Goal: Navigation & Orientation: Find specific page/section

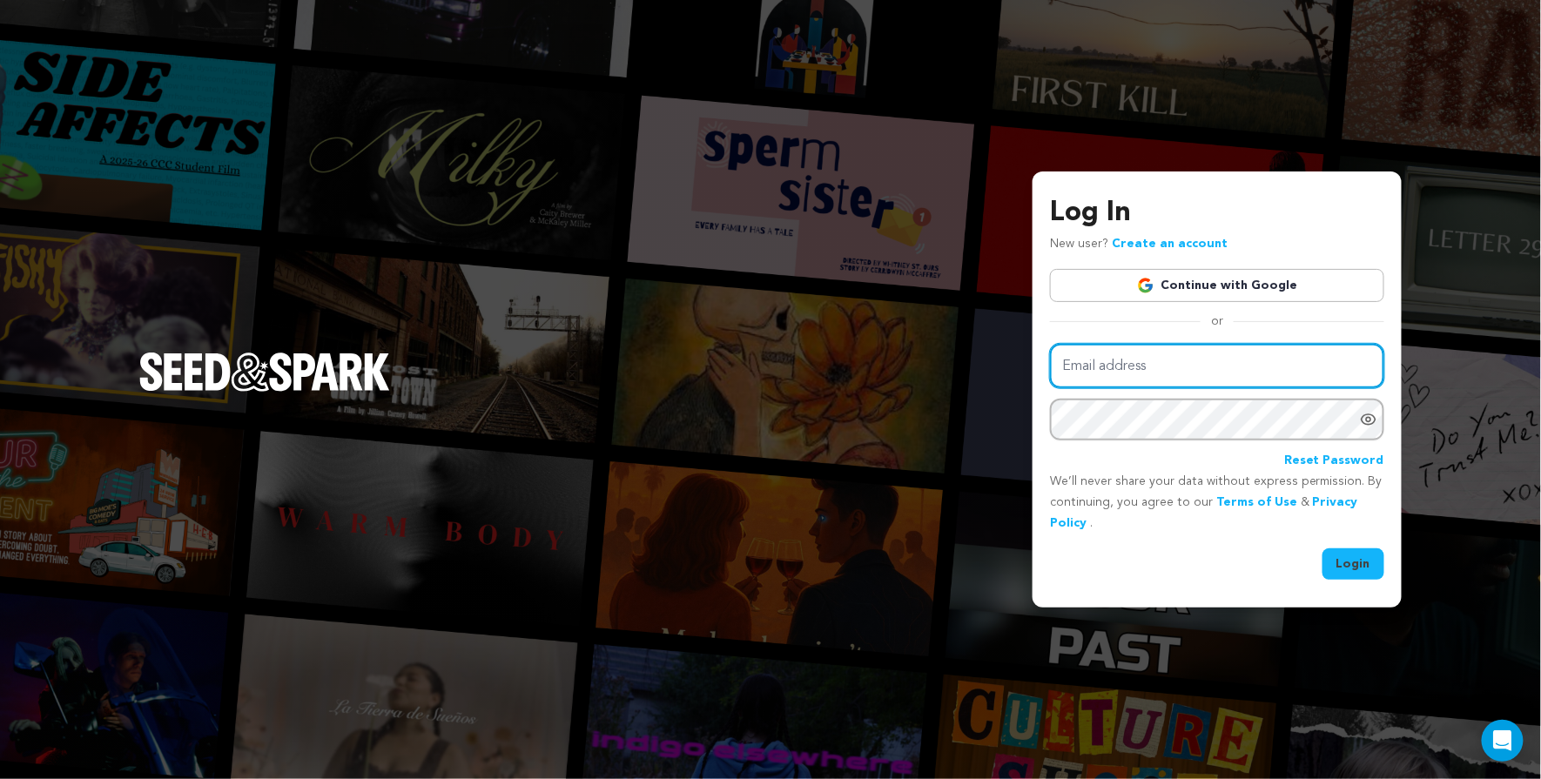
type input "sarmiite.poga@gmail.com"
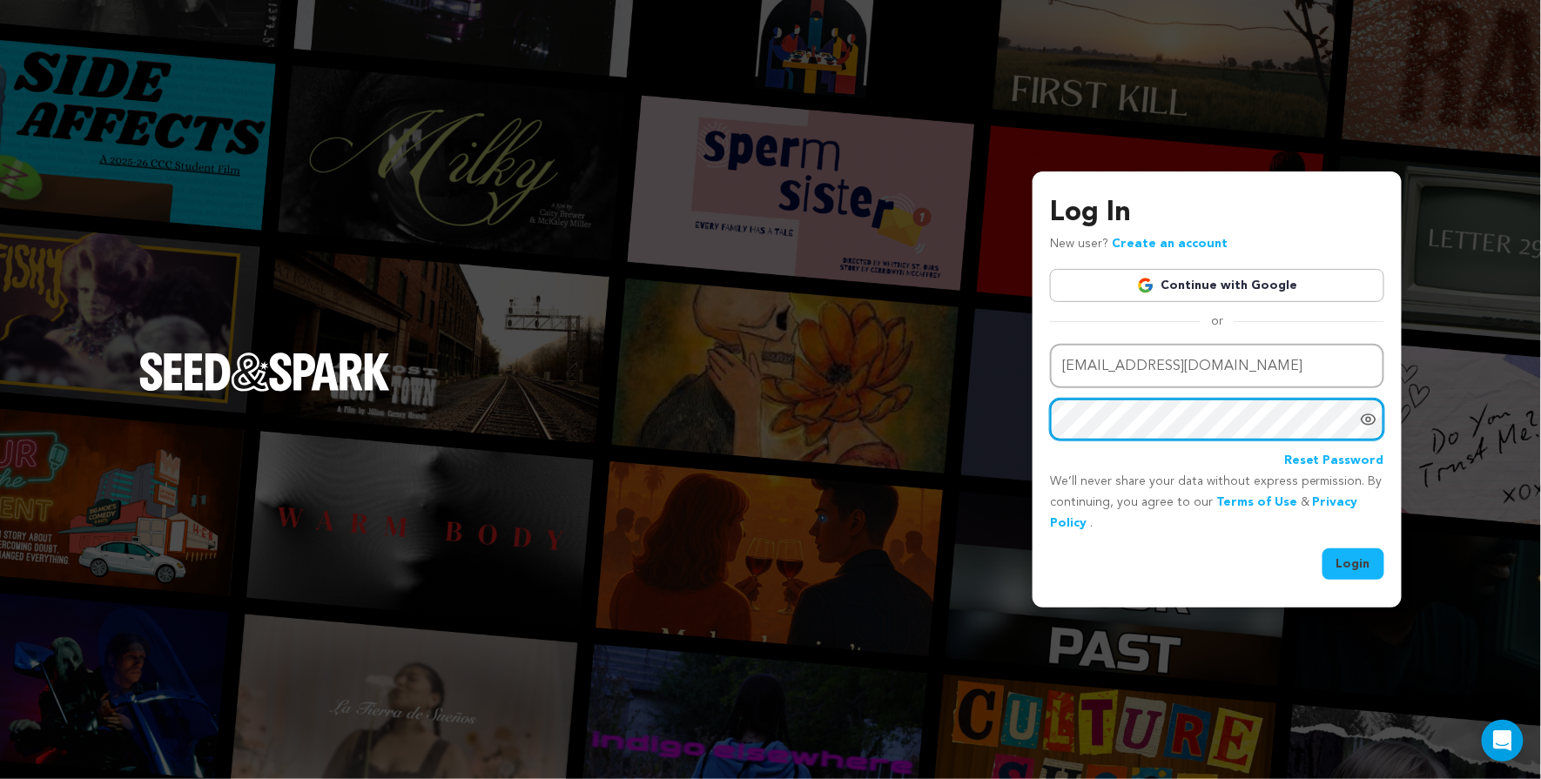
click at [1355, 563] on button "Login" at bounding box center [1354, 564] width 62 height 31
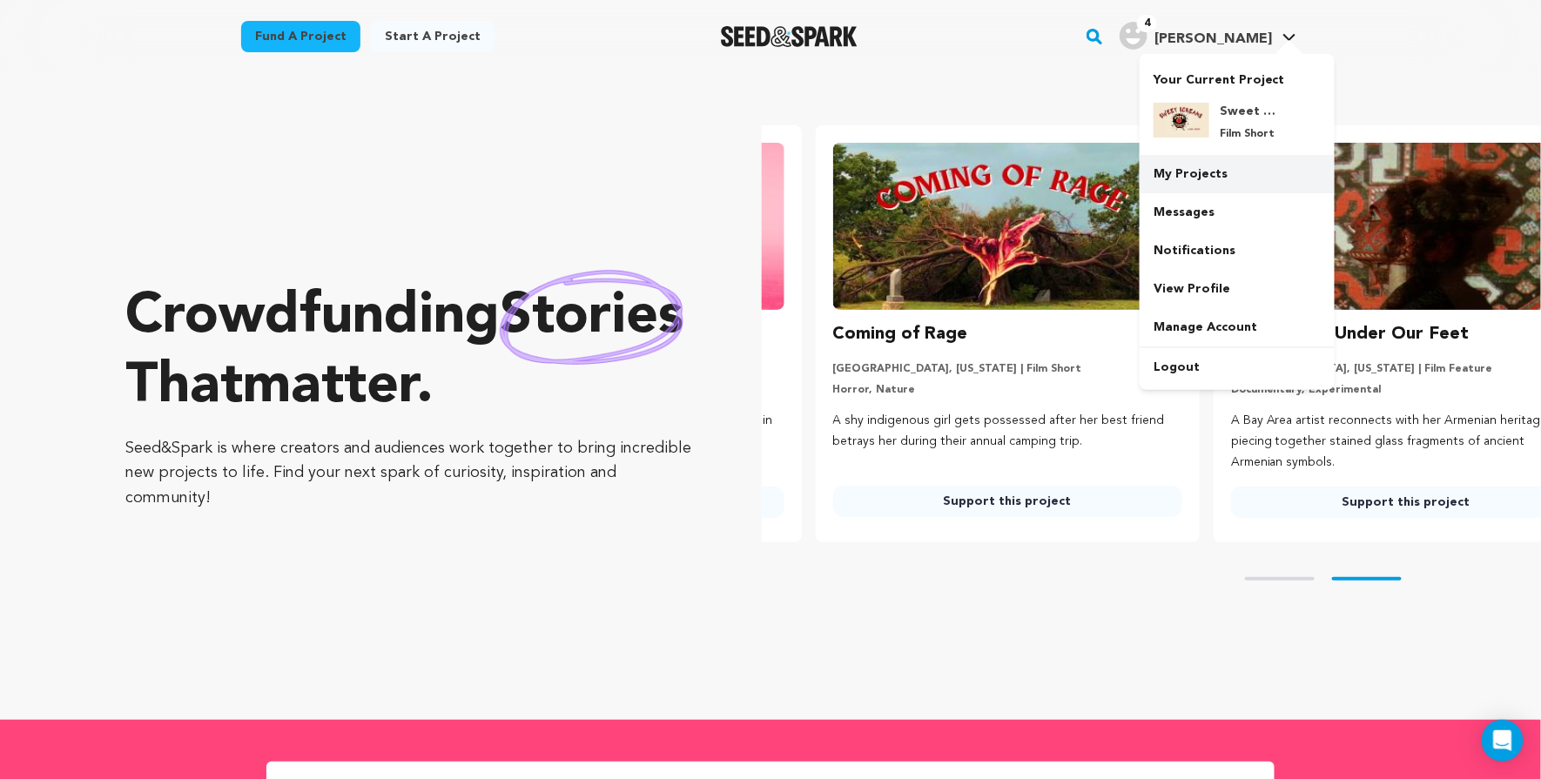
scroll to position [0, 411]
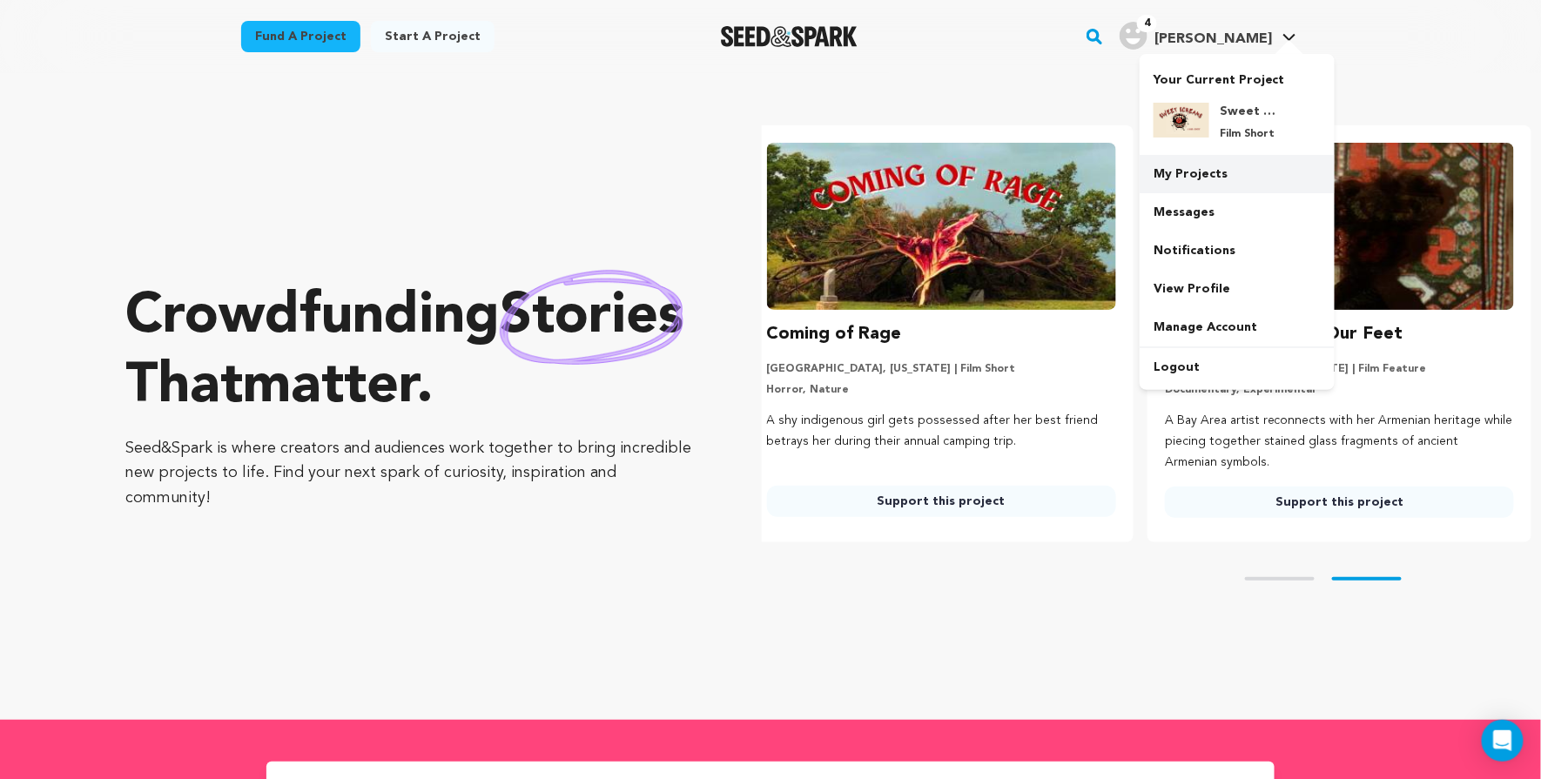
click at [1239, 167] on link "My Projects" at bounding box center [1237, 174] width 195 height 38
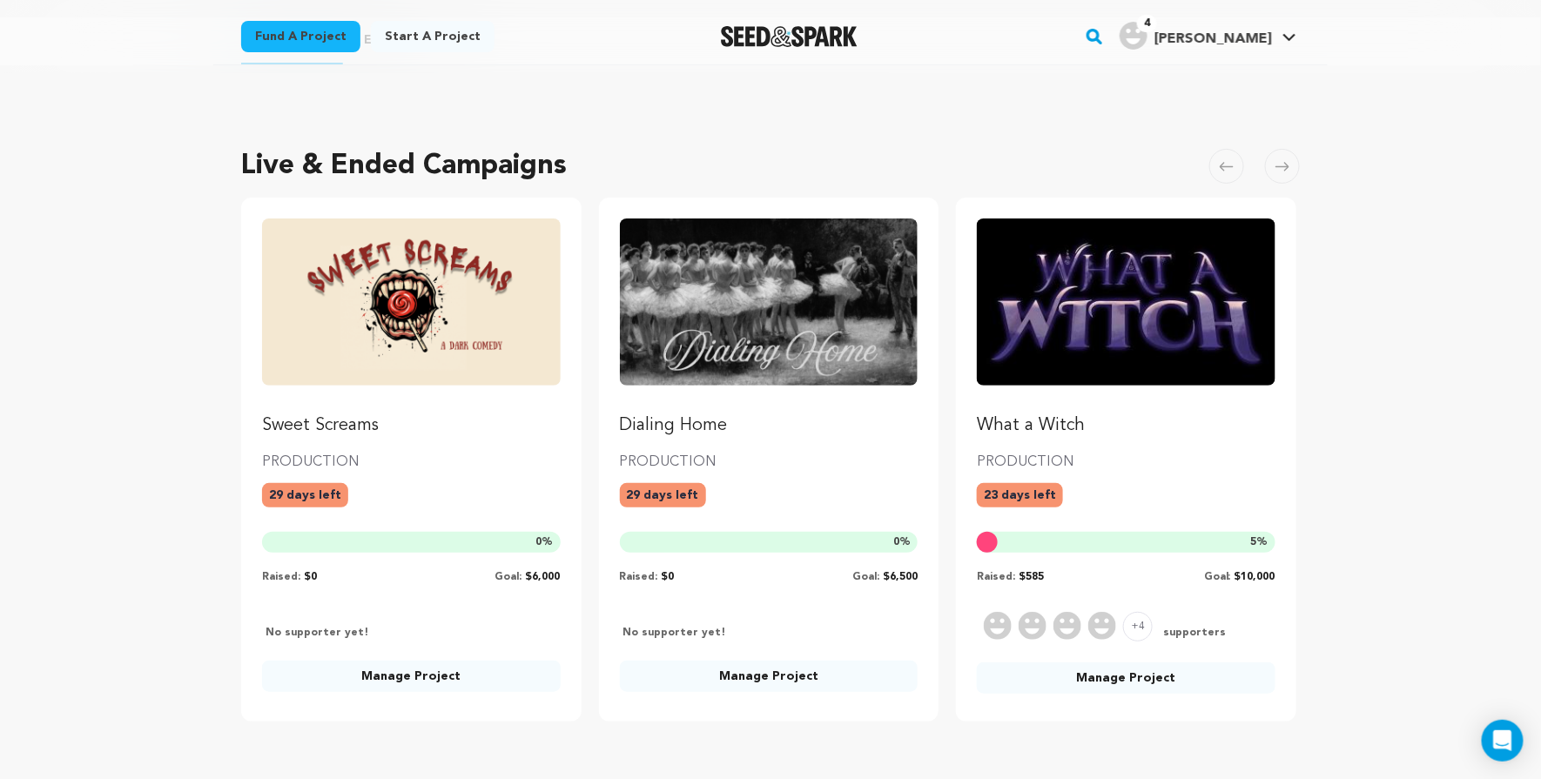
scroll to position [54, 0]
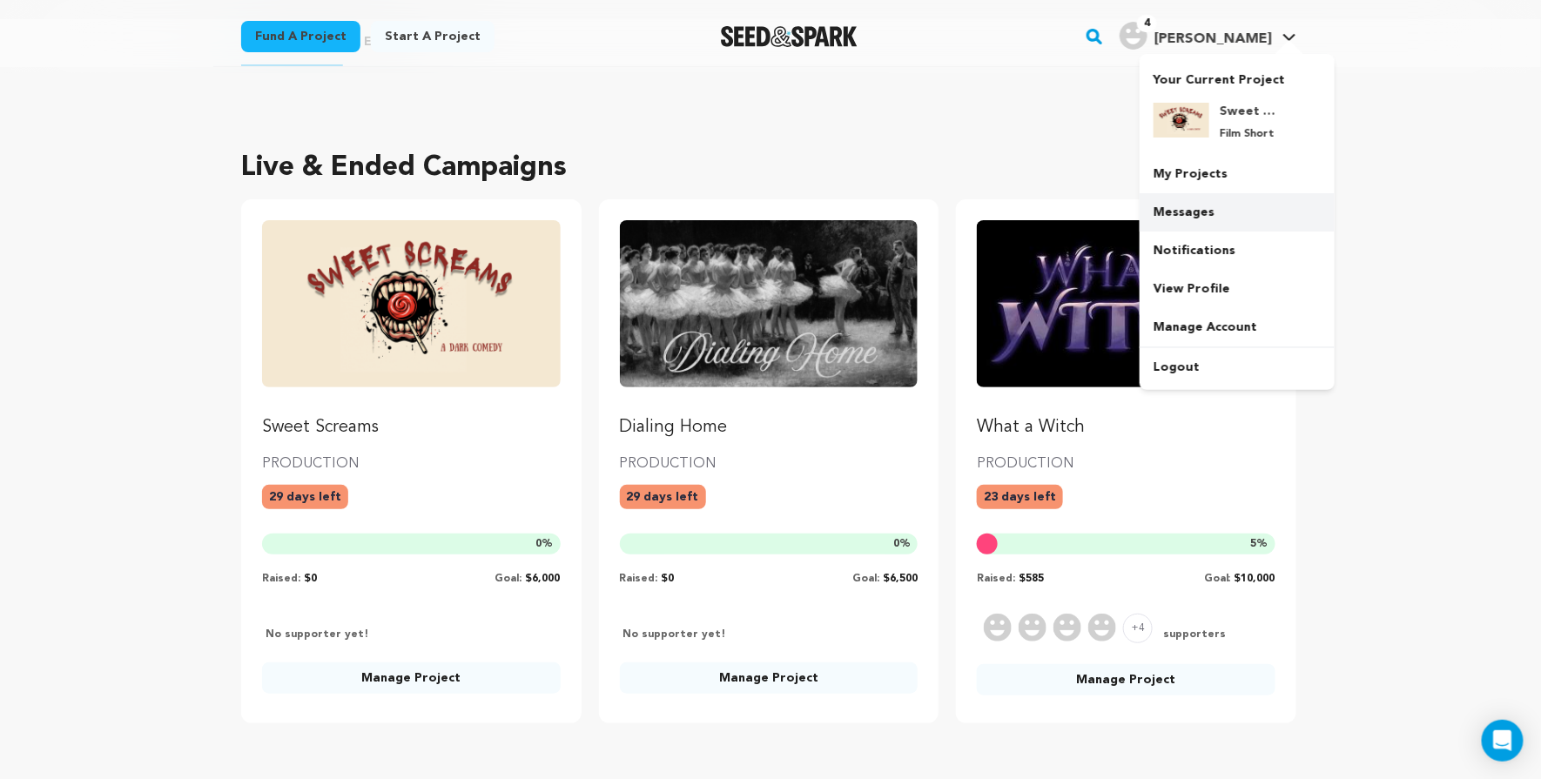
click at [1209, 206] on link "Messages" at bounding box center [1237, 212] width 195 height 38
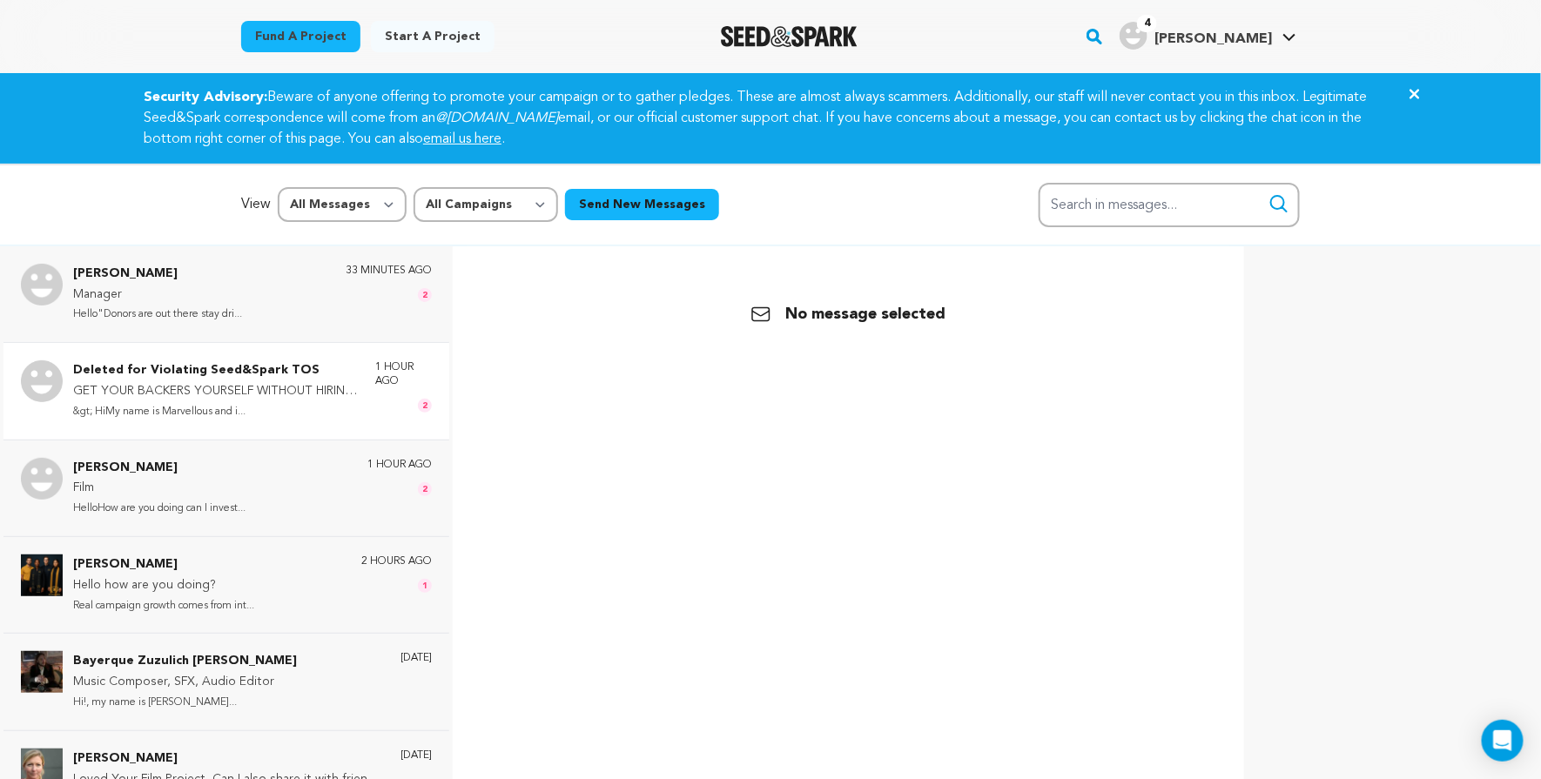
click at [294, 393] on p "GET YOUR BACKERS YOURSELF WITHOUT HIRING EXPERT" at bounding box center [216, 391] width 286 height 21
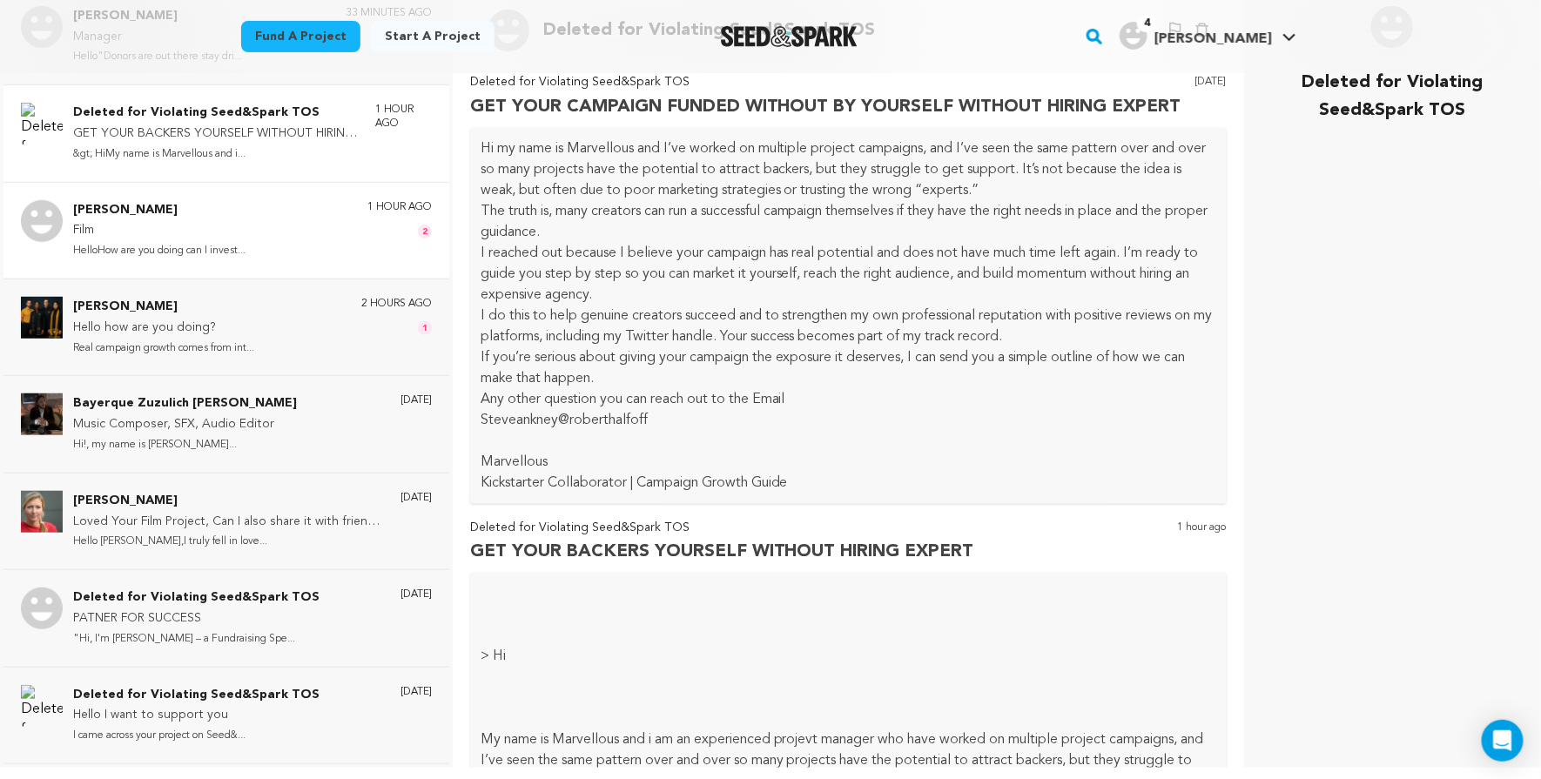
click at [283, 192] on div "Samuel Eric Film HelloHow are you doing can I invest... 1 hour ago 2" at bounding box center [226, 230] width 446 height 97
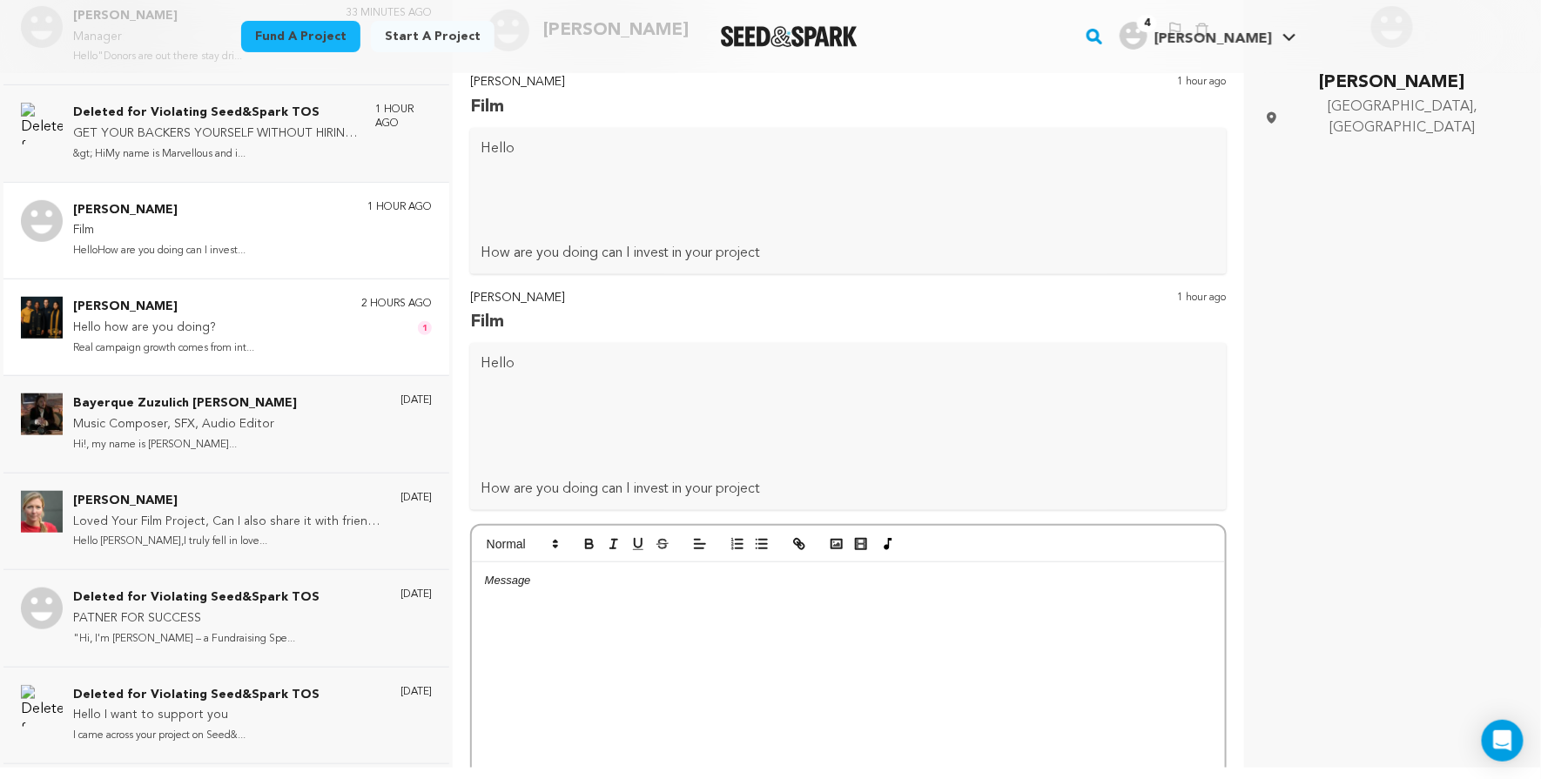
click at [341, 358] on div "Riley Whittney Hello how are you doing? Real campaign growth comes from int... …" at bounding box center [226, 327] width 446 height 97
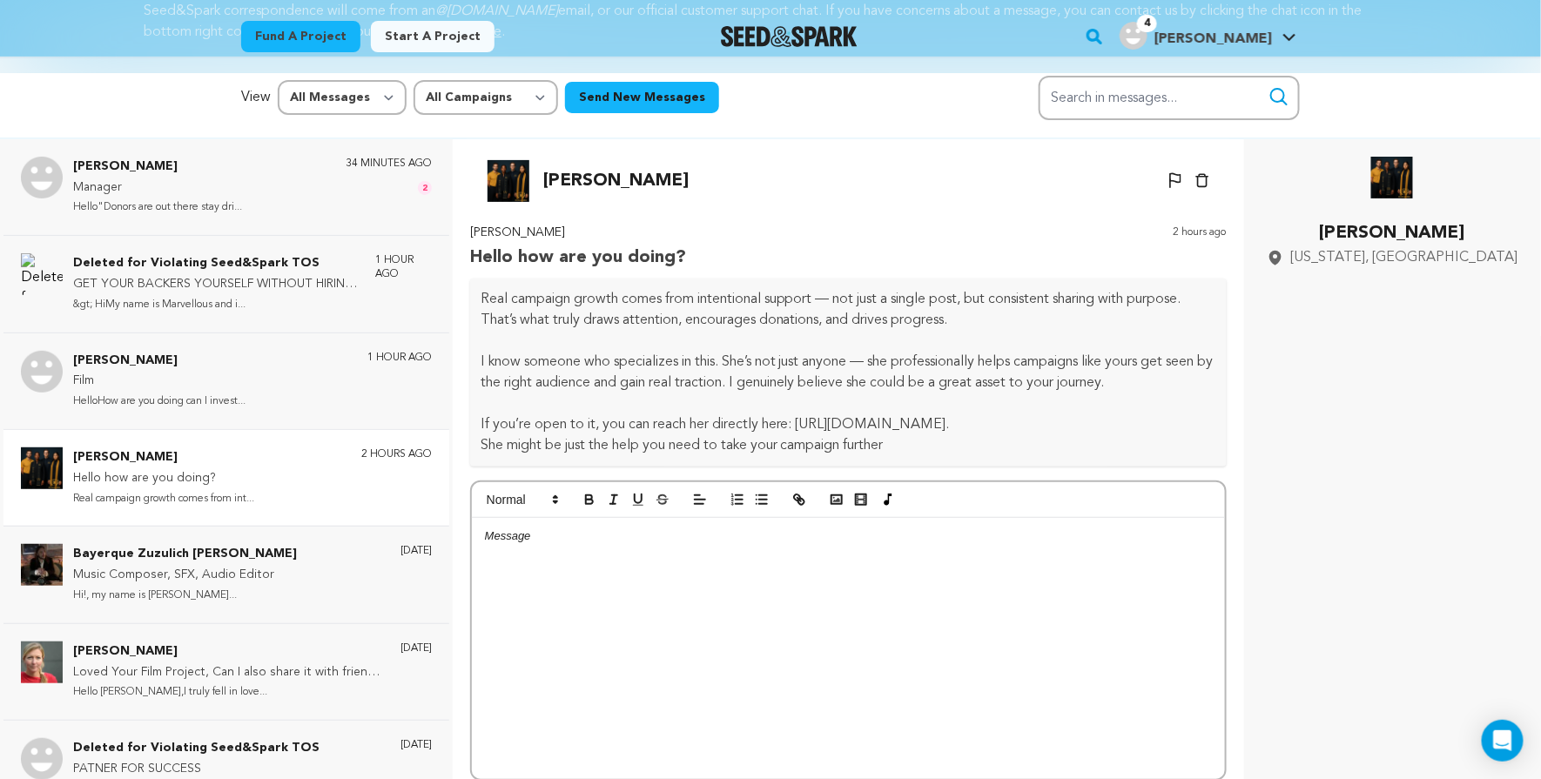
scroll to position [104, 0]
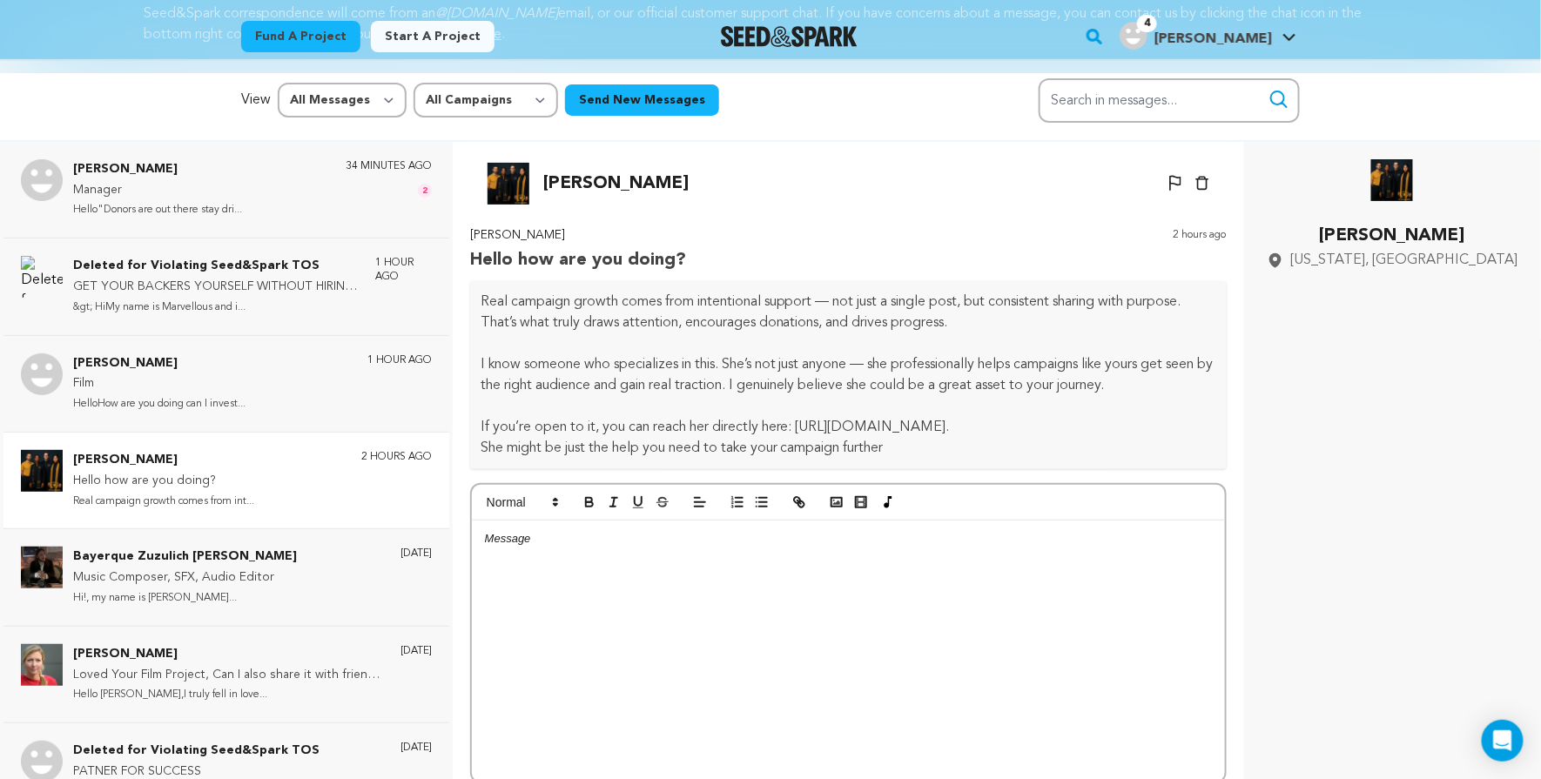
click at [419, 450] on p "2 hours ago" at bounding box center [396, 457] width 71 height 14
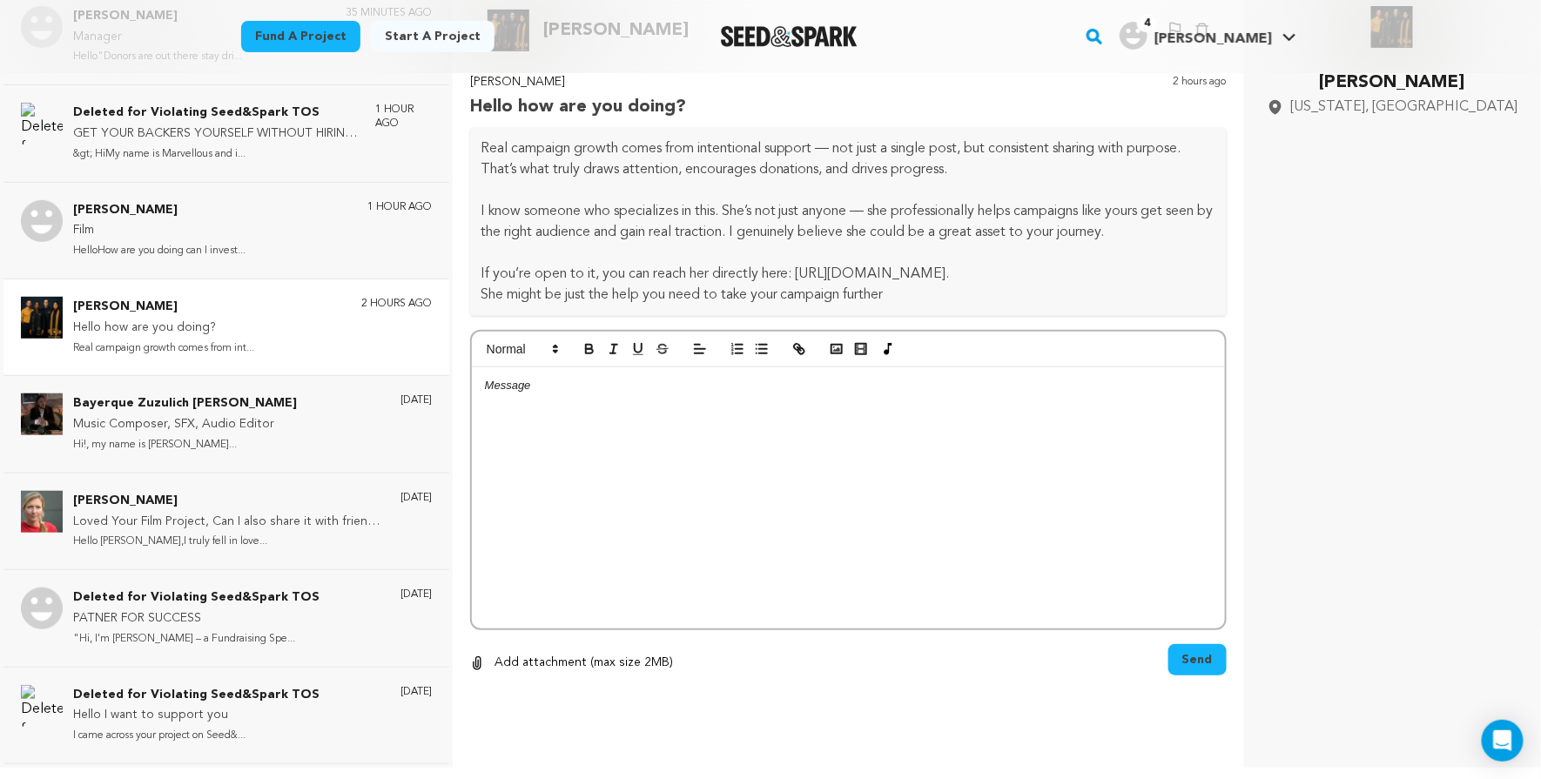
scroll to position [0, 0]
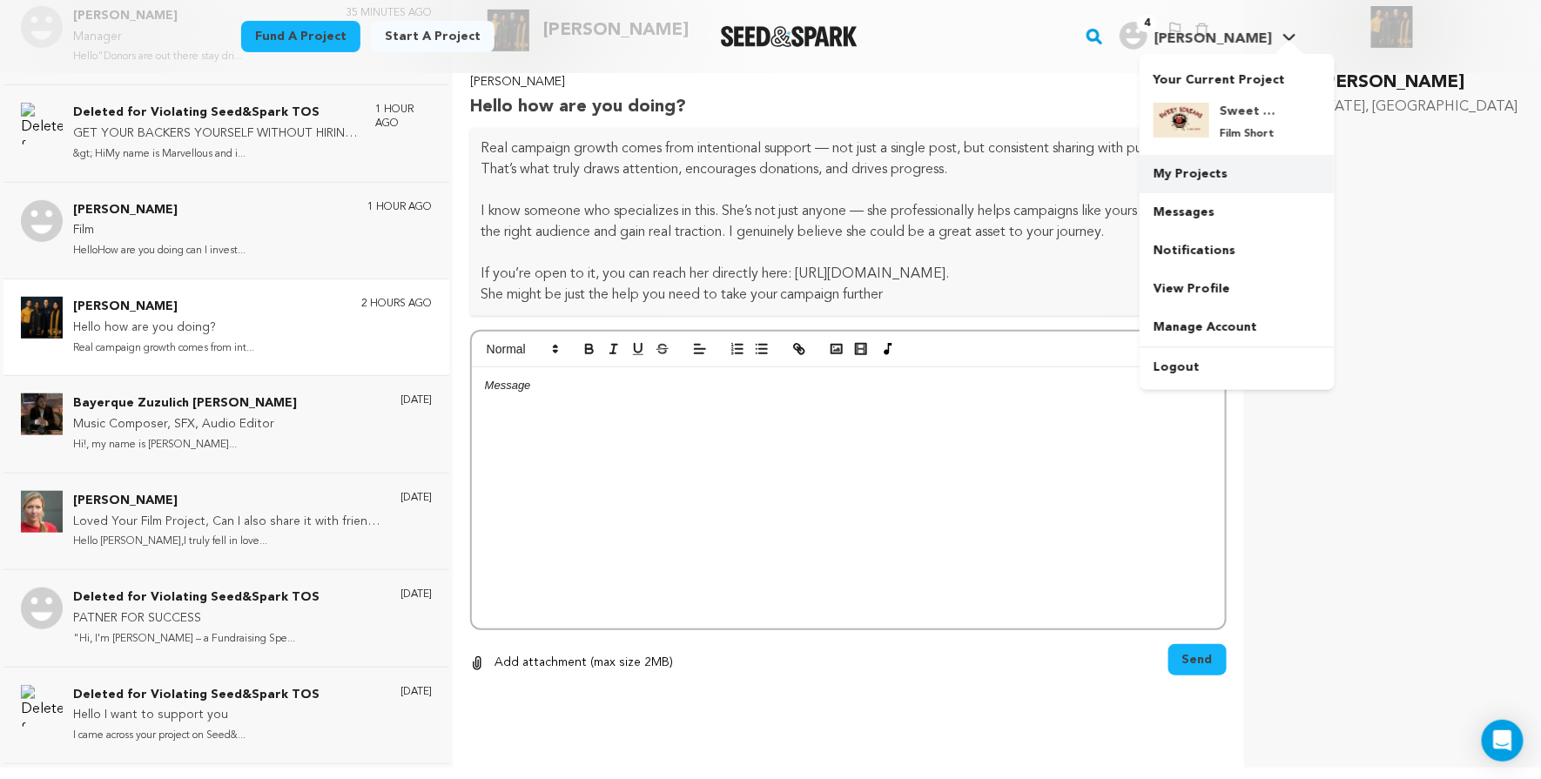
click at [1233, 175] on link "My Projects" at bounding box center [1237, 174] width 195 height 38
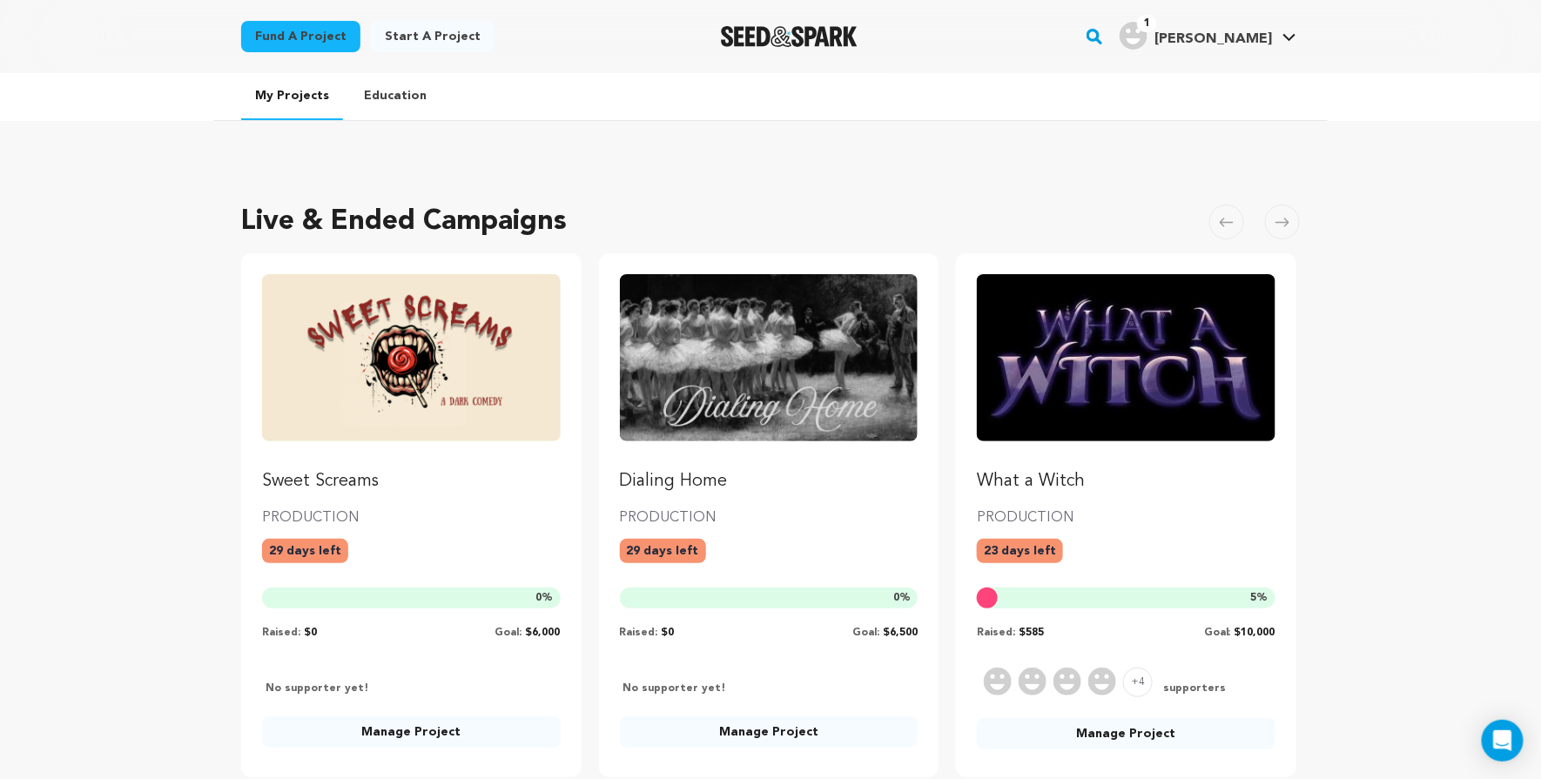
click at [1105, 37] on rect "button" at bounding box center [1094, 36] width 21 height 21
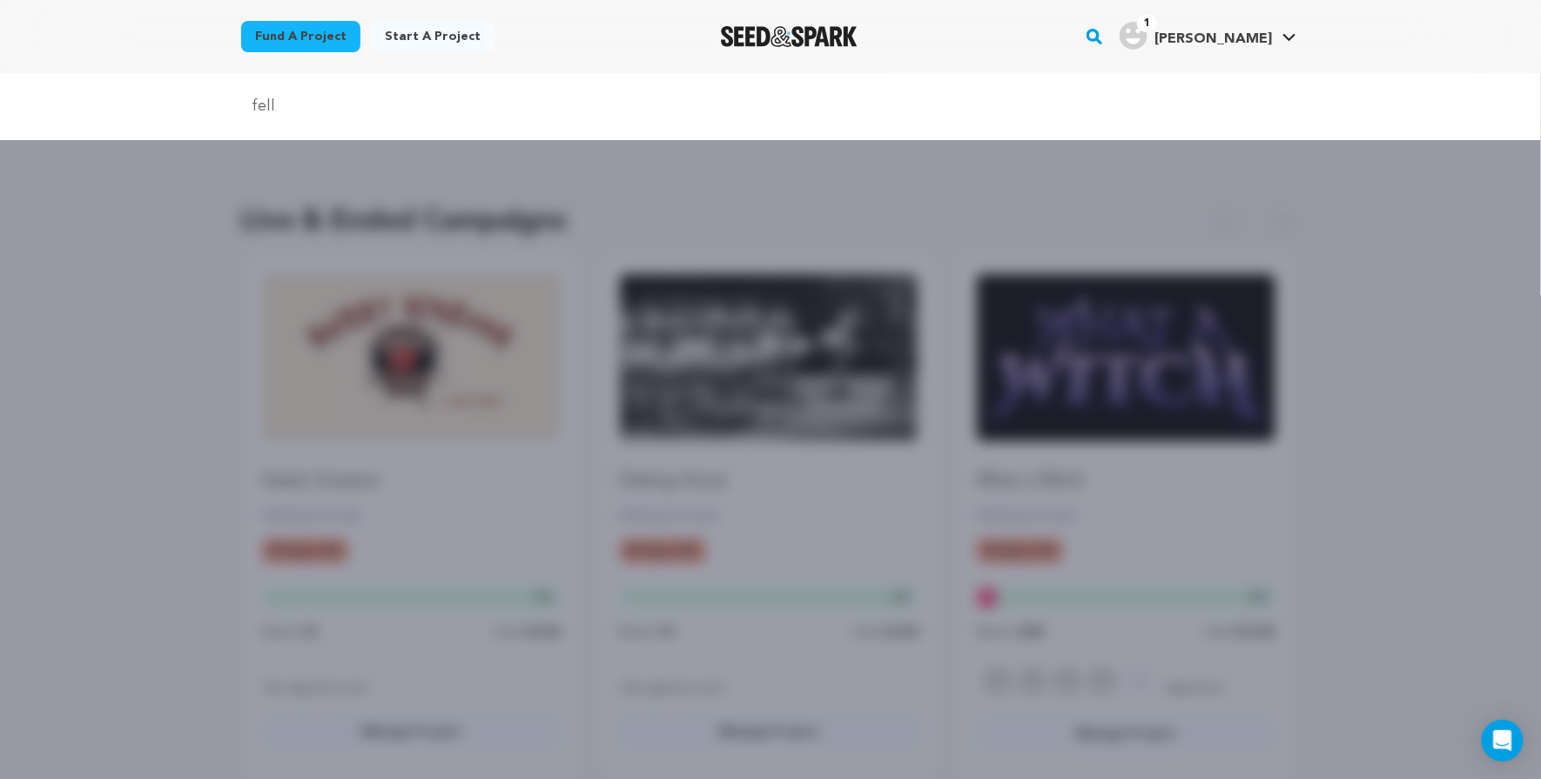
type input "fell"
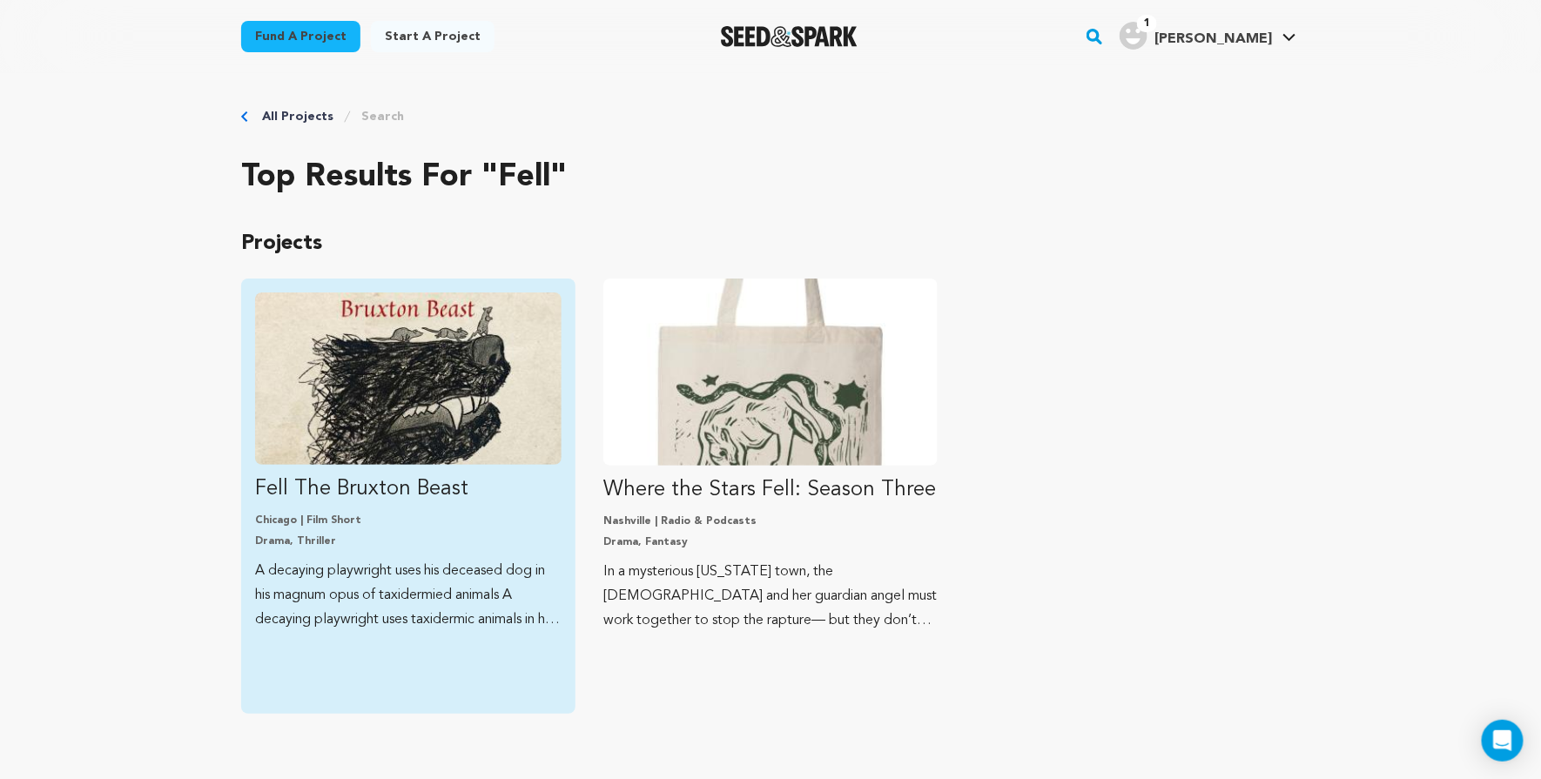
click at [541, 329] on img "Fund Fell The Bruxton Beast" at bounding box center [408, 379] width 307 height 172
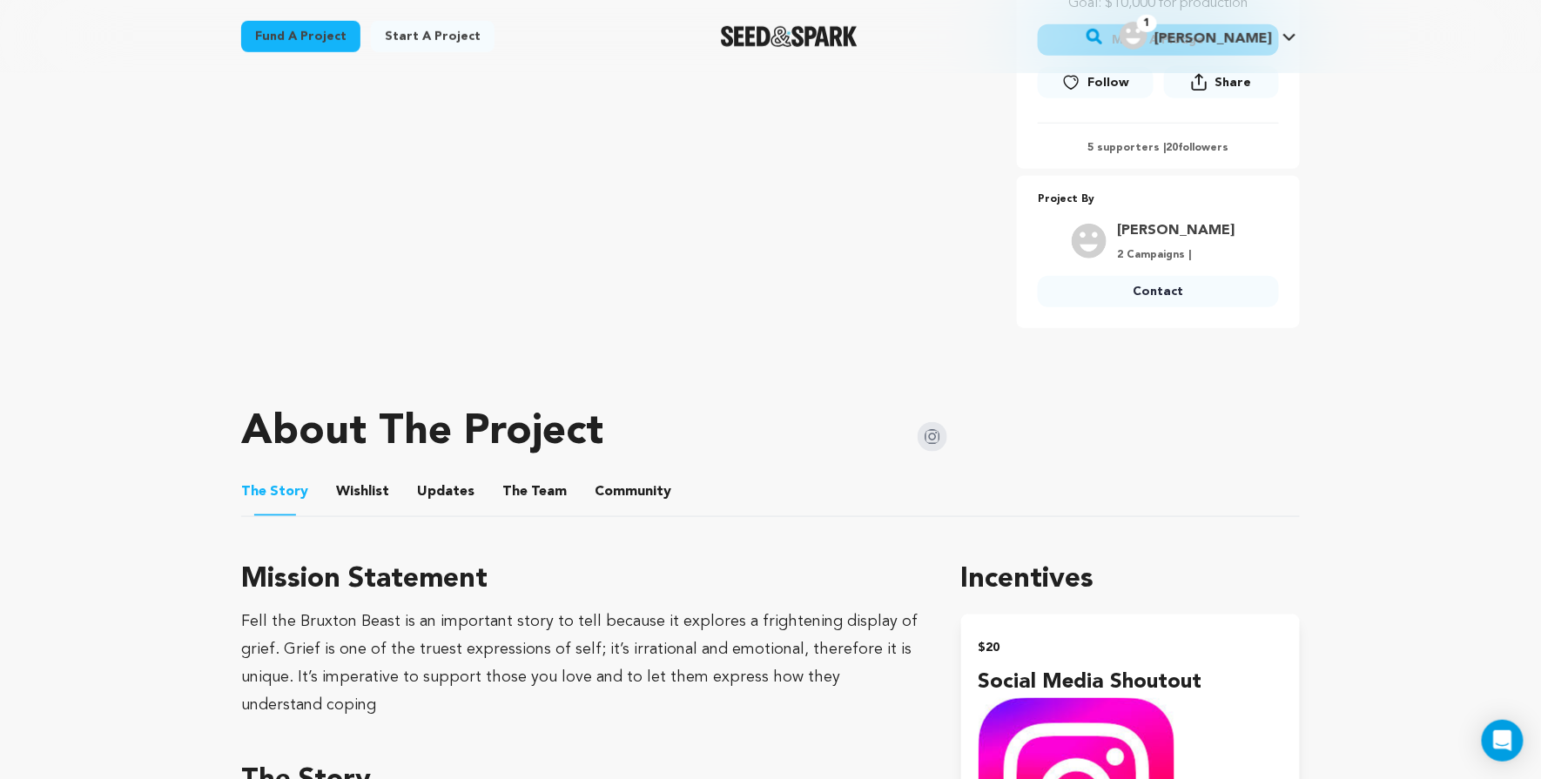
scroll to position [543, 0]
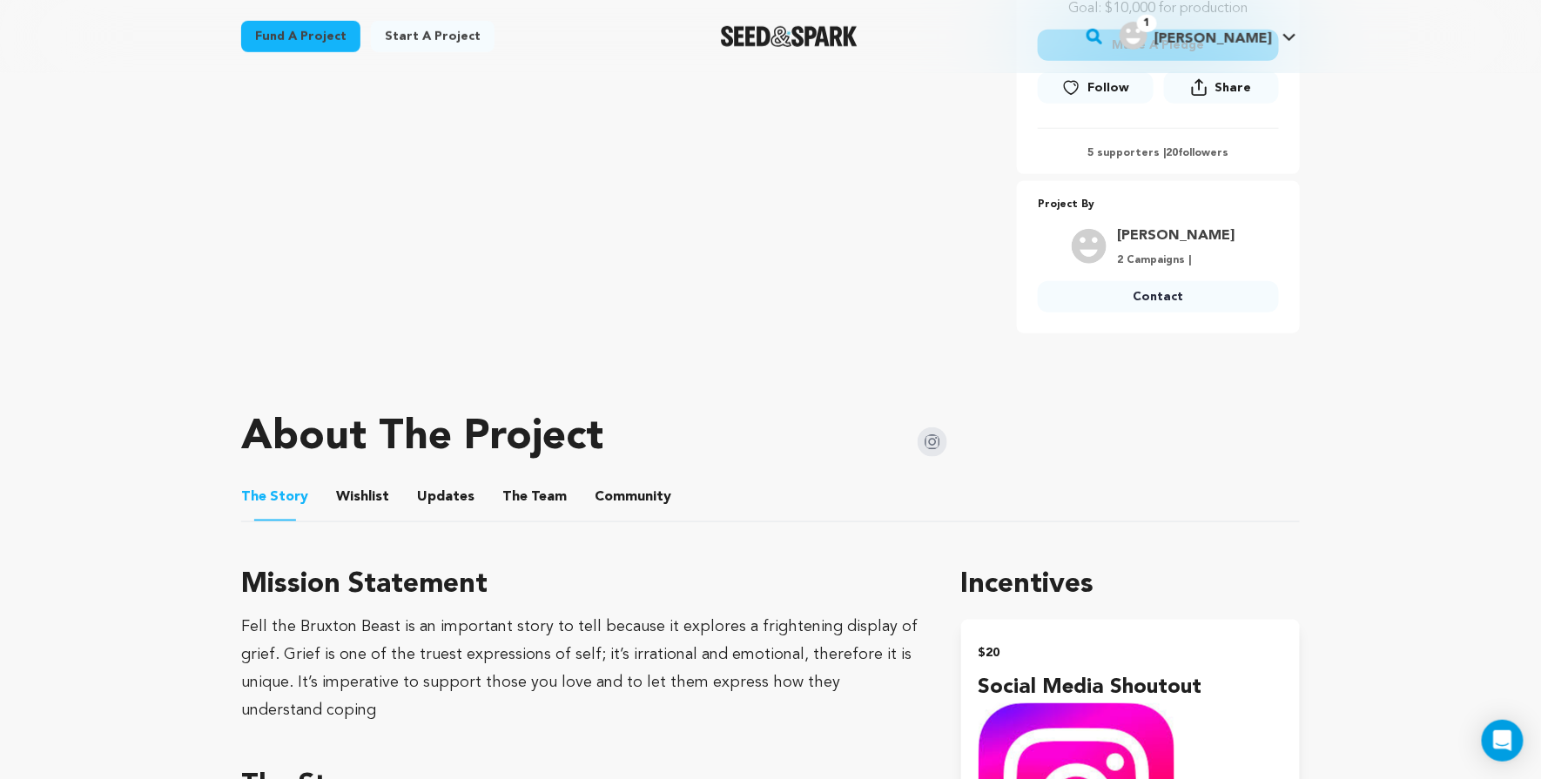
click at [1157, 226] on link "VandeWalker Nicole" at bounding box center [1176, 236] width 118 height 21
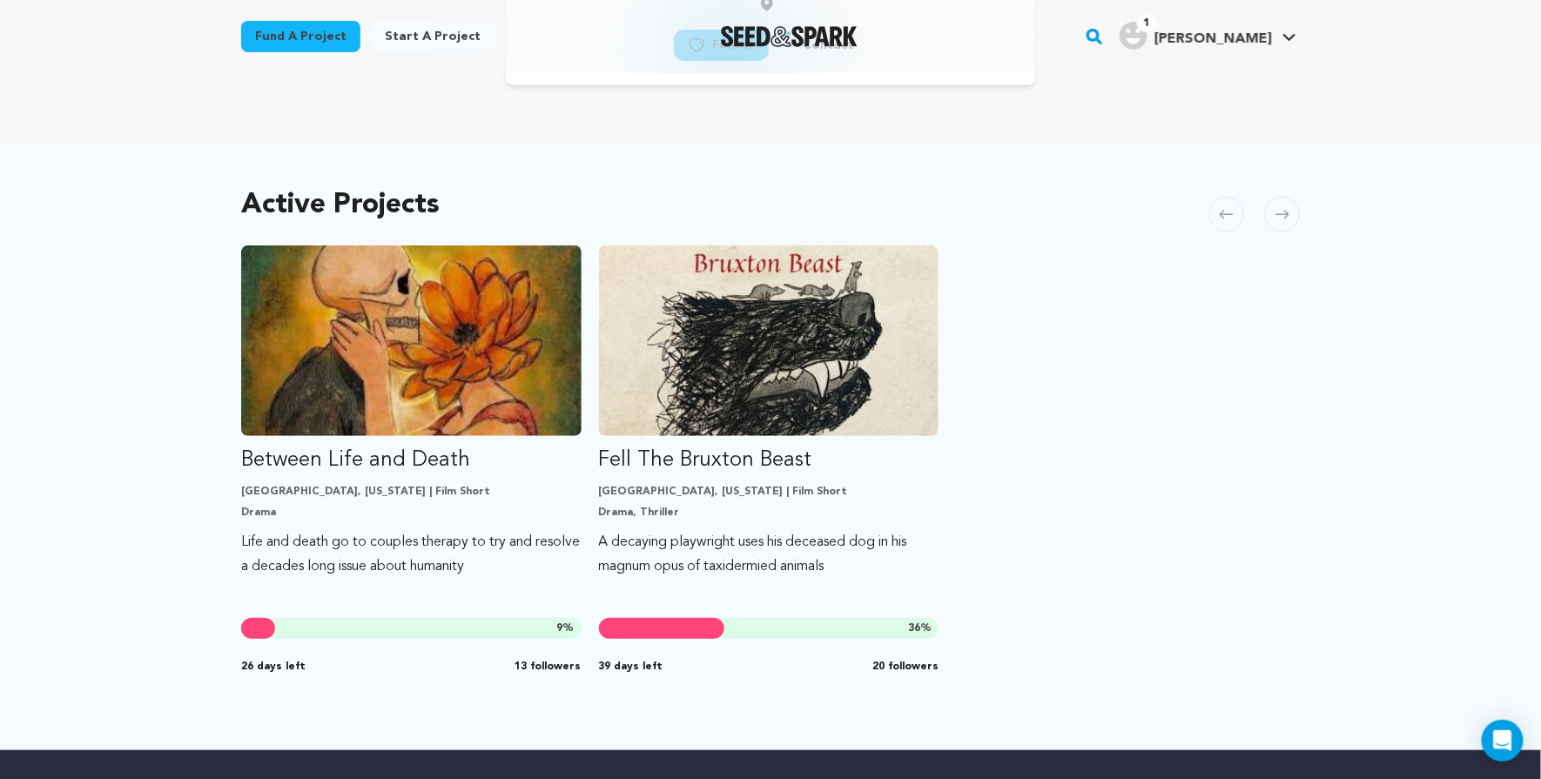
scroll to position [265, 0]
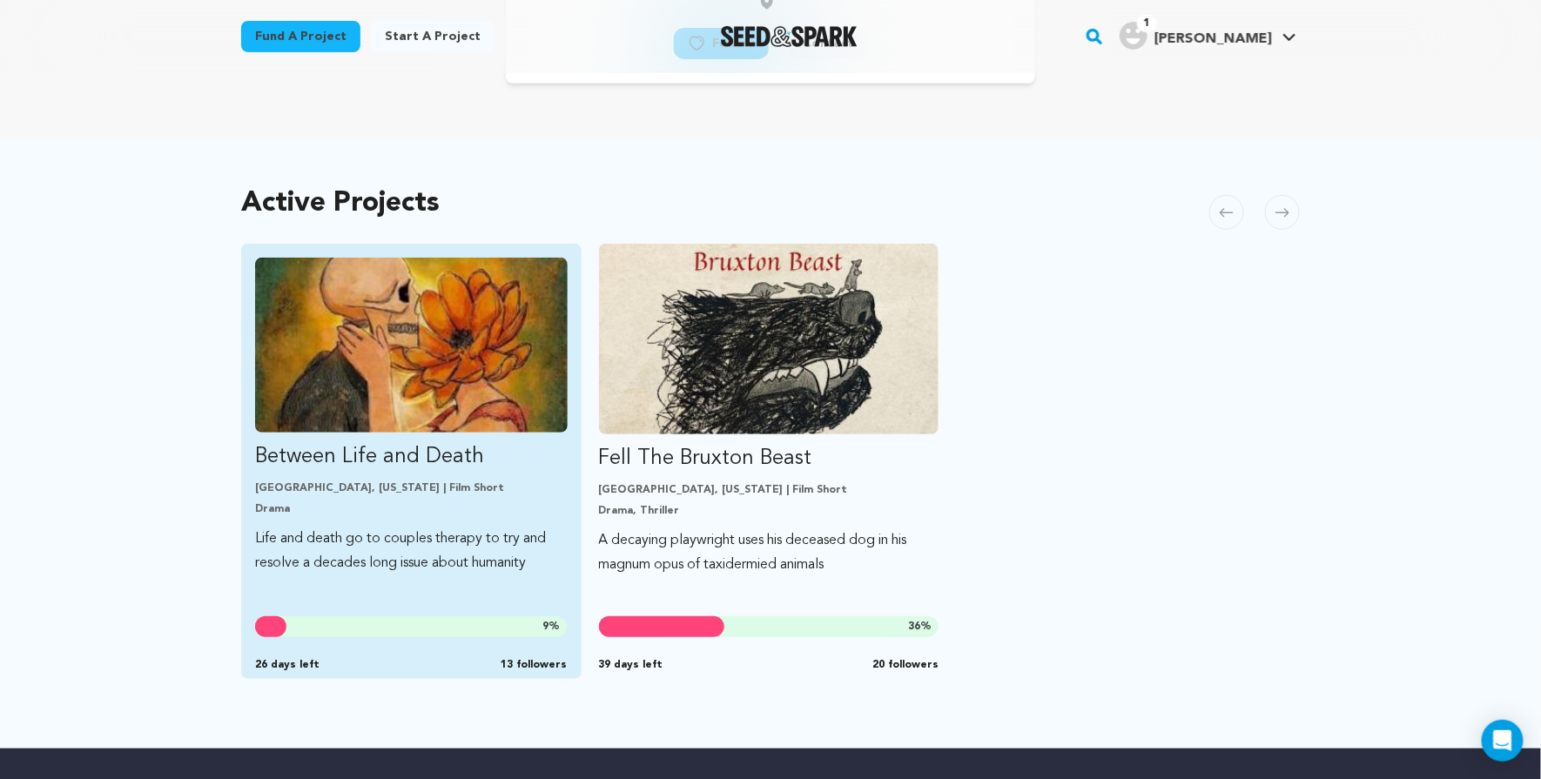
click at [448, 401] on img "Fund Between Life and Death" at bounding box center [411, 345] width 313 height 175
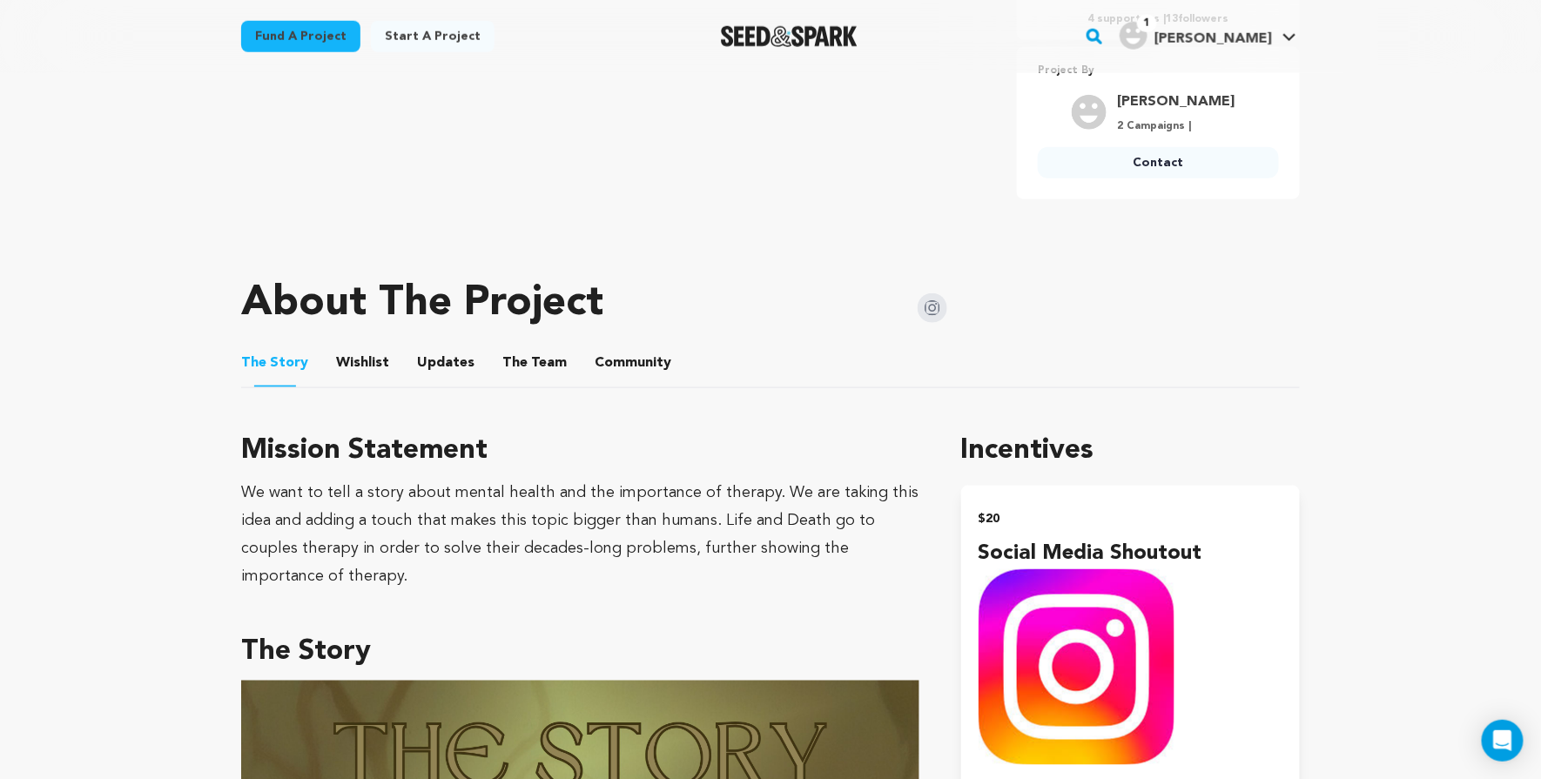
scroll to position [610, 0]
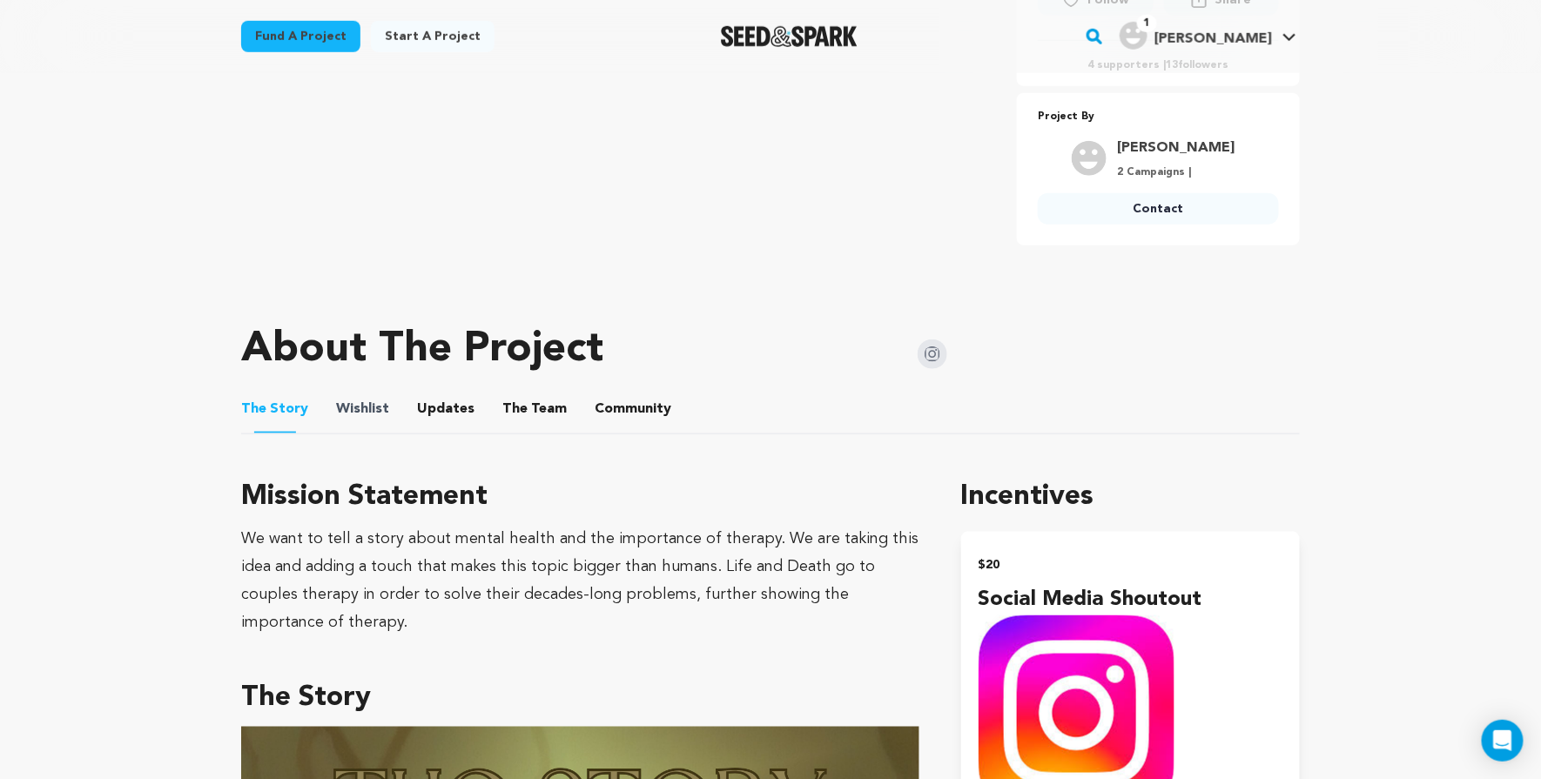
click at [381, 401] on span "Wishlist" at bounding box center [362, 409] width 53 height 21
click at [369, 400] on button "Wishlist" at bounding box center [363, 413] width 42 height 42
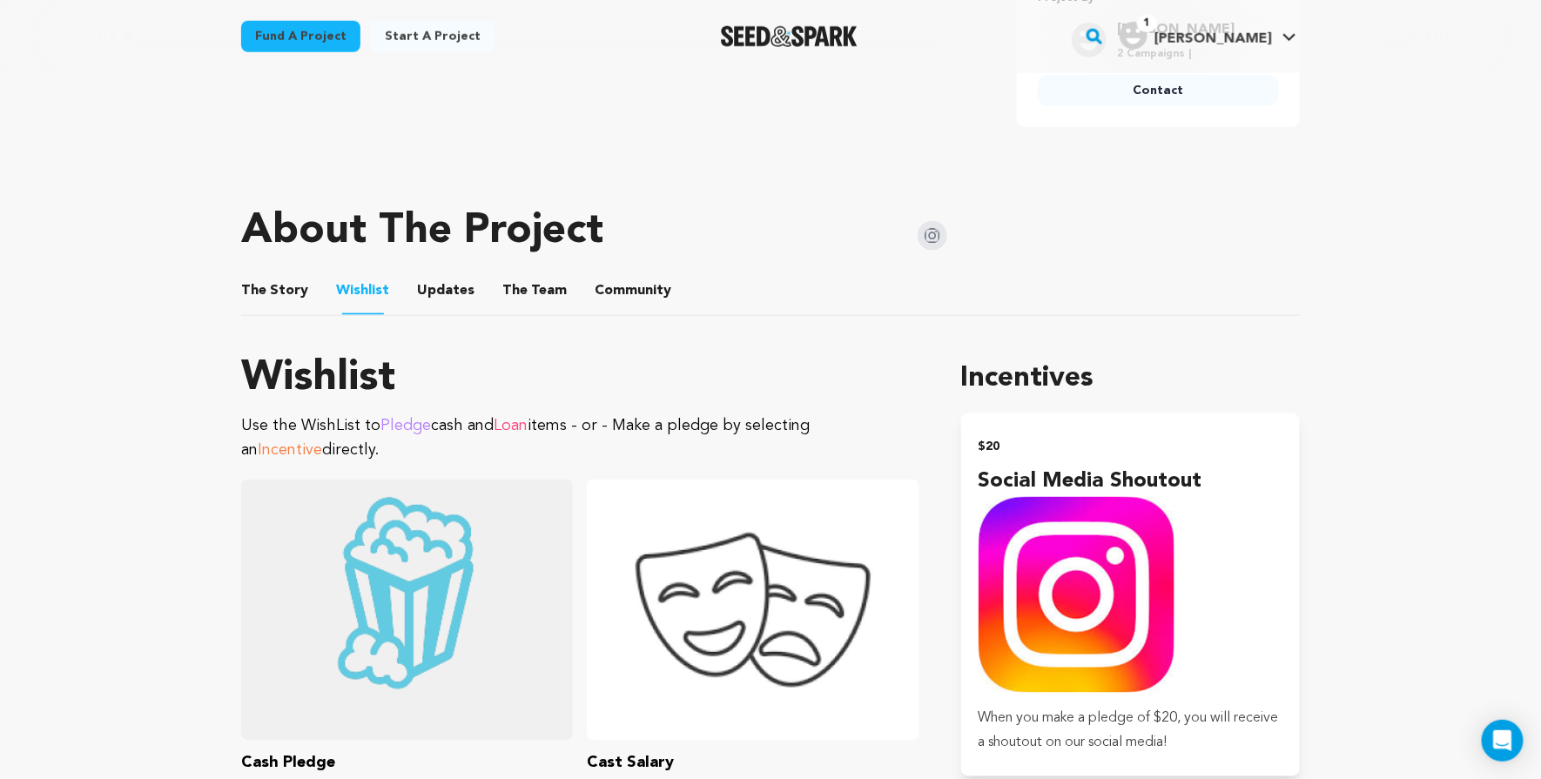
scroll to position [722, 0]
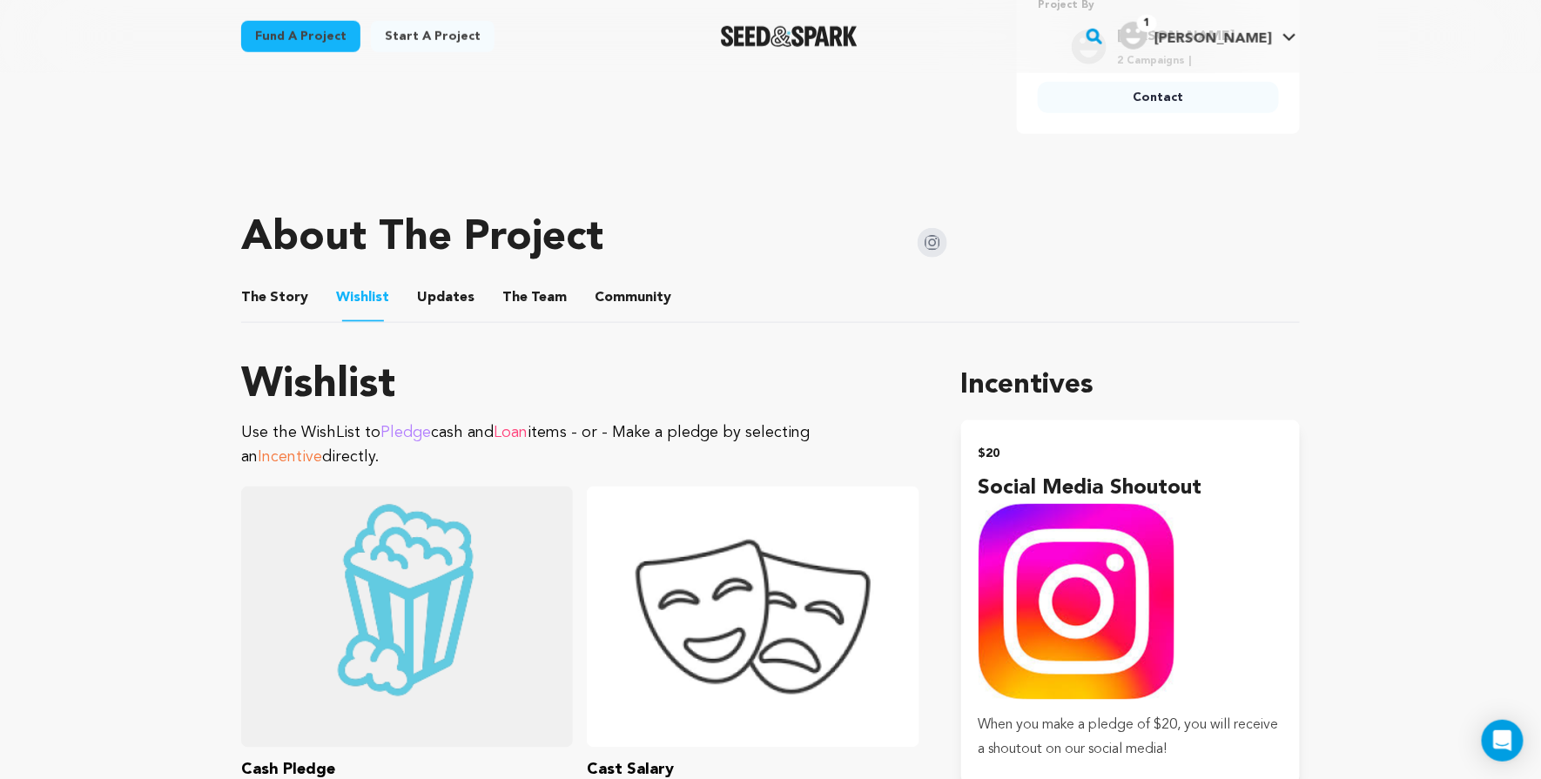
click at [529, 297] on button "The Team" at bounding box center [535, 301] width 42 height 42
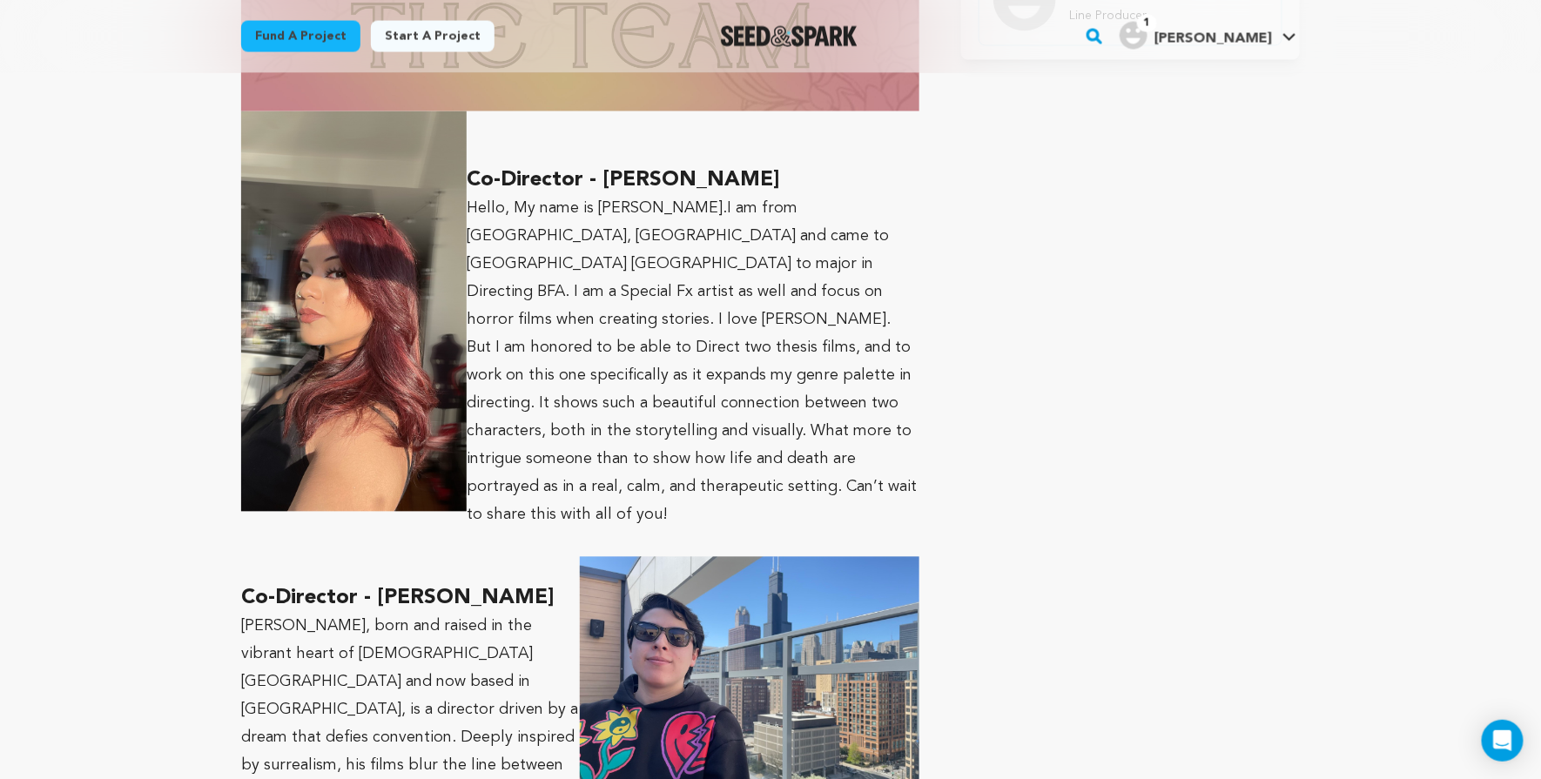
scroll to position [886, 0]
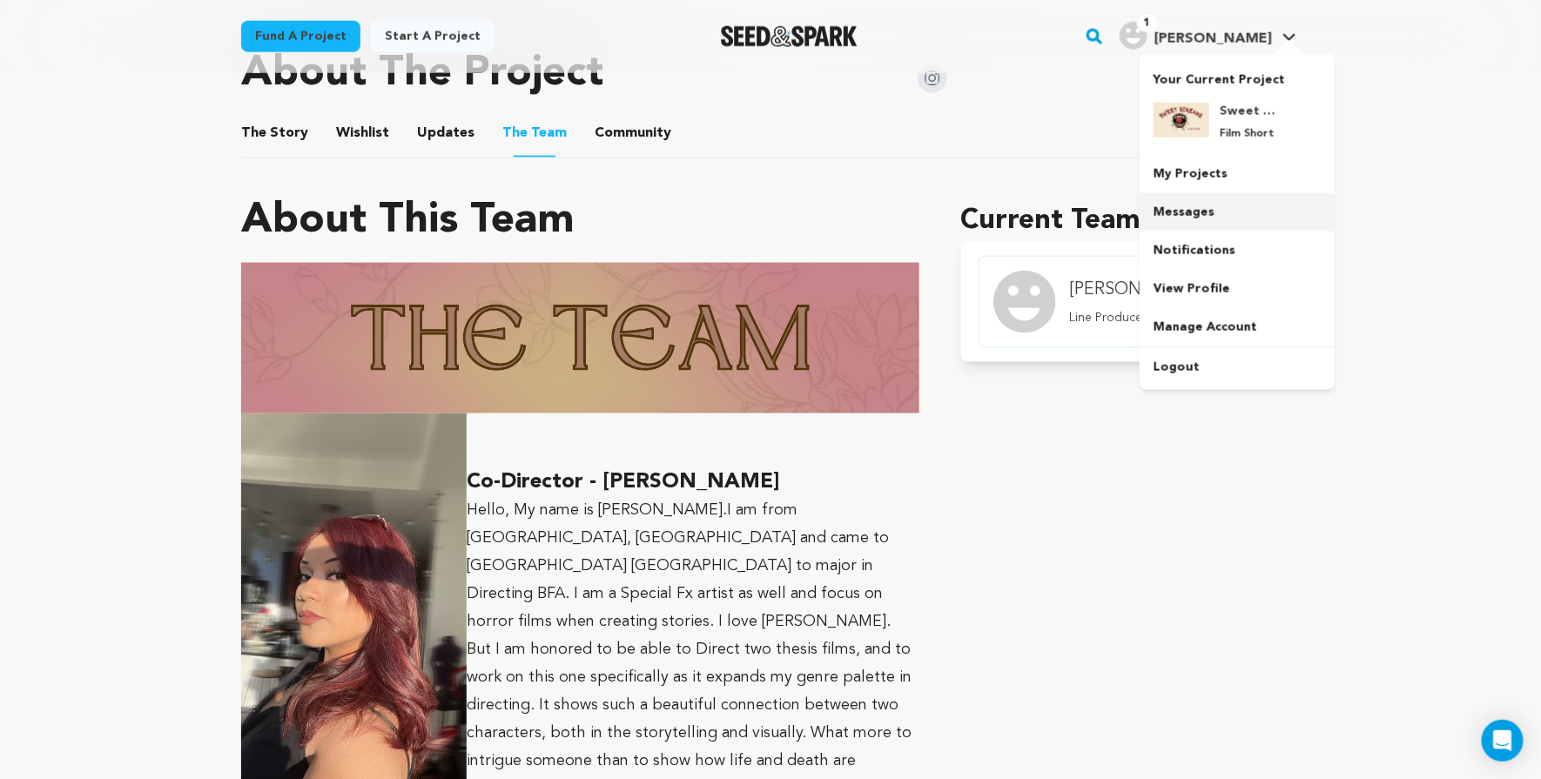
click at [1230, 198] on link "Messages" at bounding box center [1237, 212] width 195 height 38
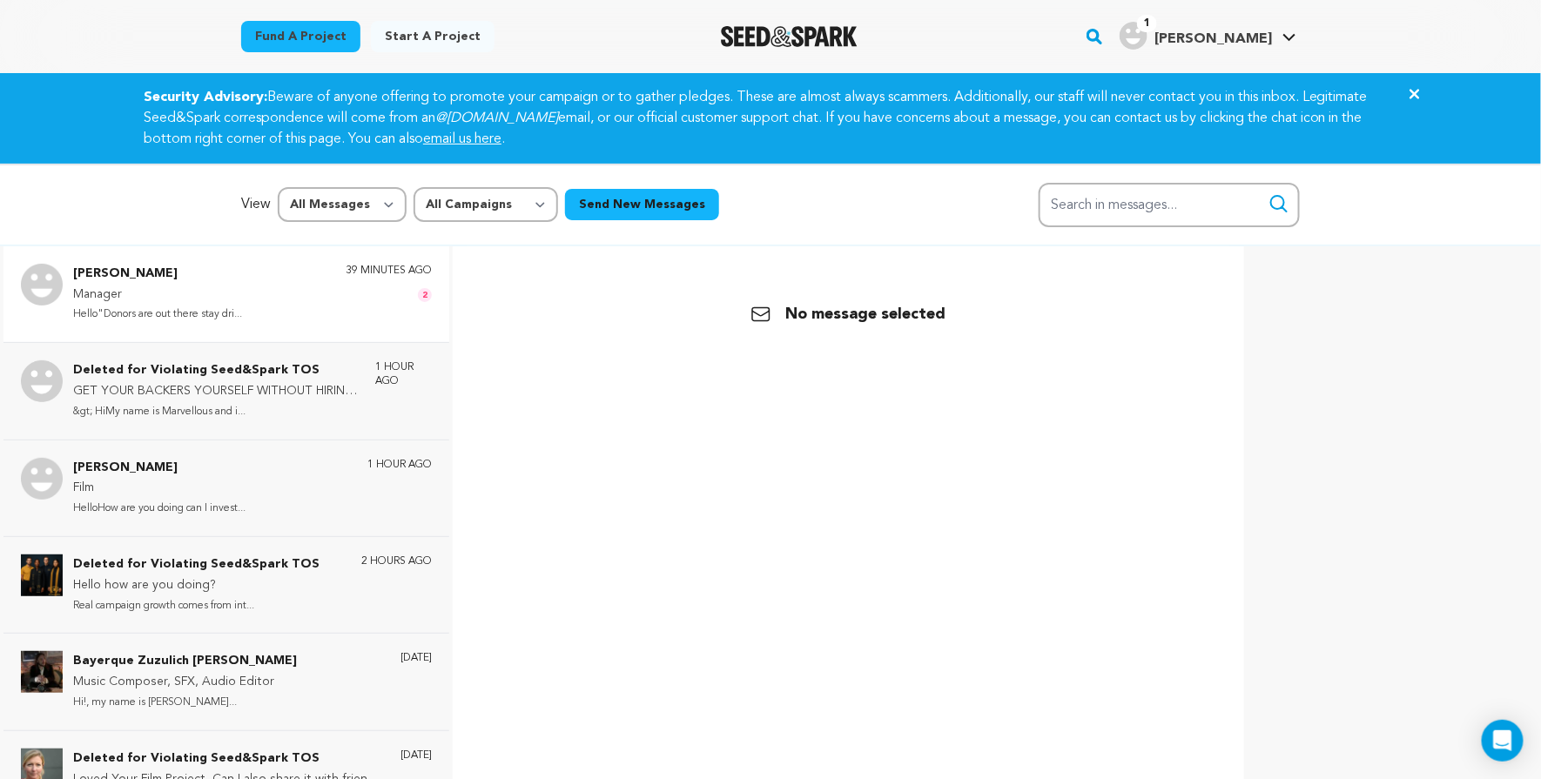
click at [314, 275] on div "[PERSON_NAME] Manager Hello"Donors are out there stay dri... 39 minutes ago 2" at bounding box center [252, 294] width 359 height 61
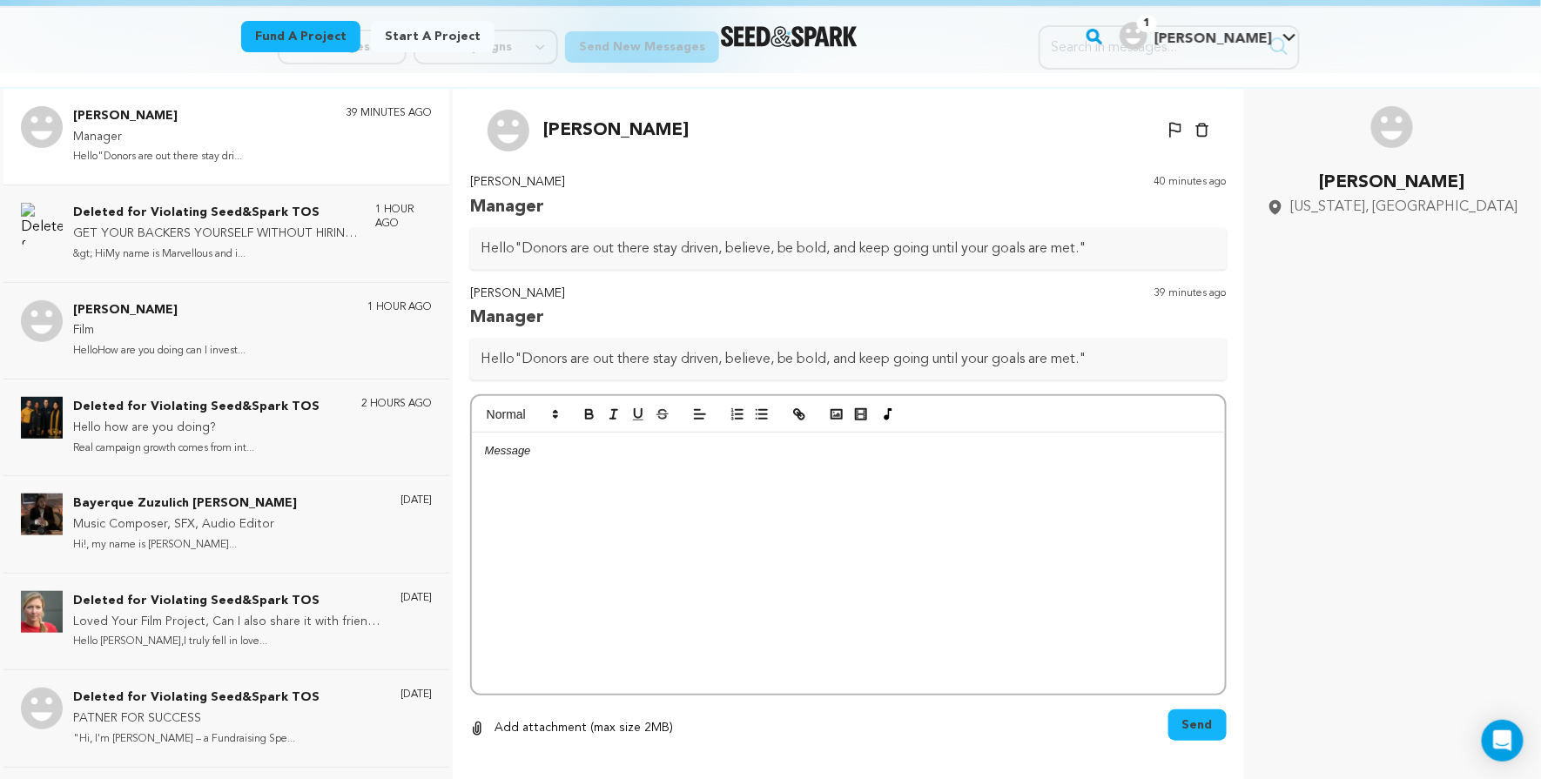
scroll to position [153, 0]
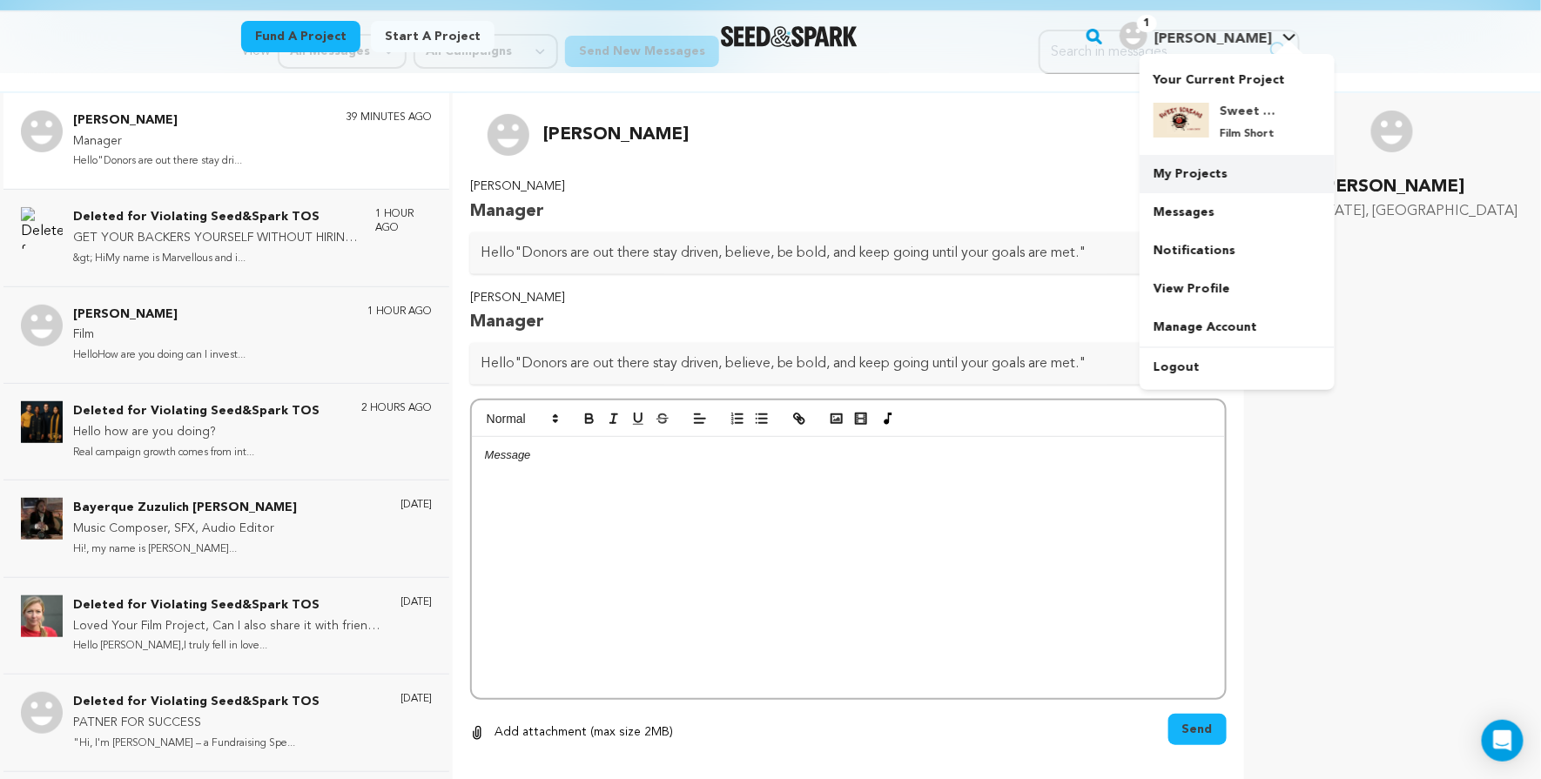
click at [1235, 181] on link "My Projects" at bounding box center [1237, 174] width 195 height 38
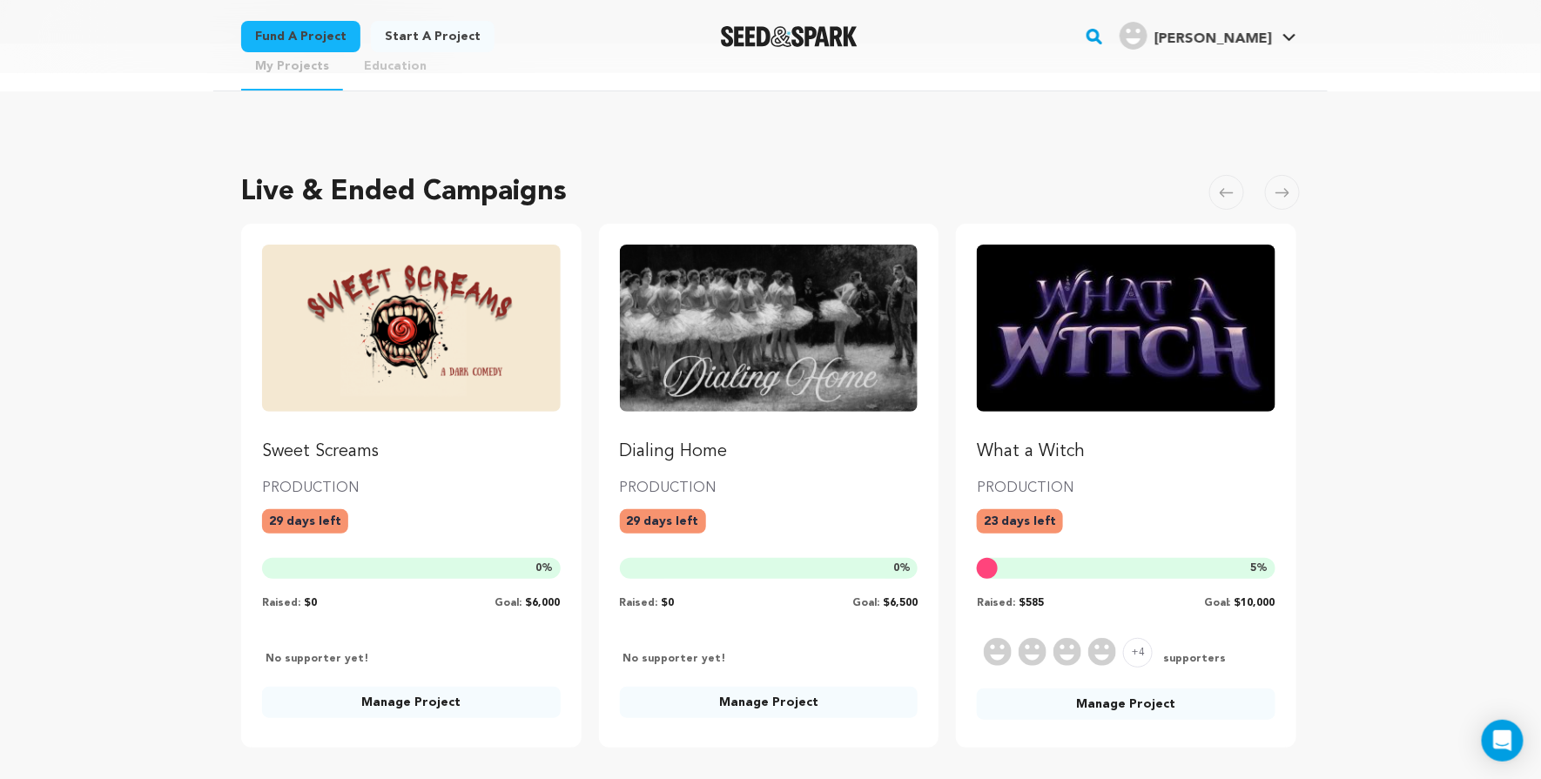
scroll to position [44, 0]
